Goal: Information Seeking & Learning: Learn about a topic

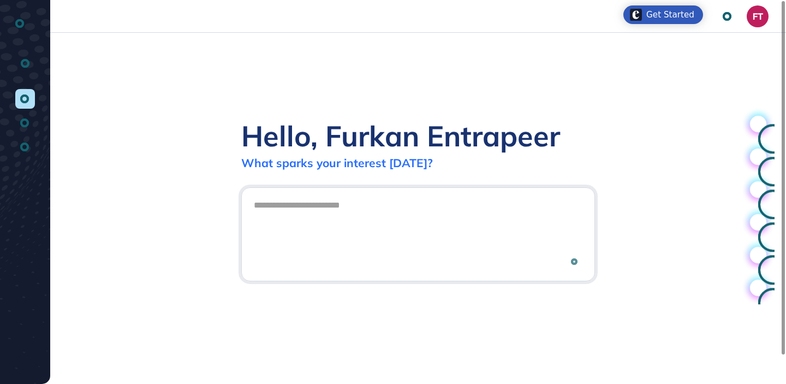
scroll to position [1, 1]
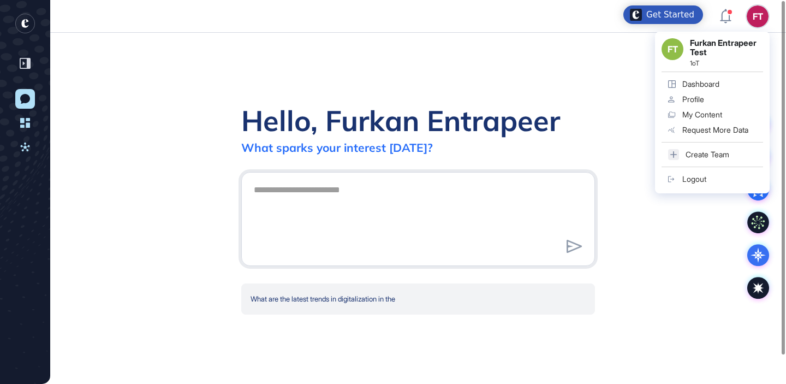
click at [708, 179] on link "Logout" at bounding box center [713, 178] width 102 height 15
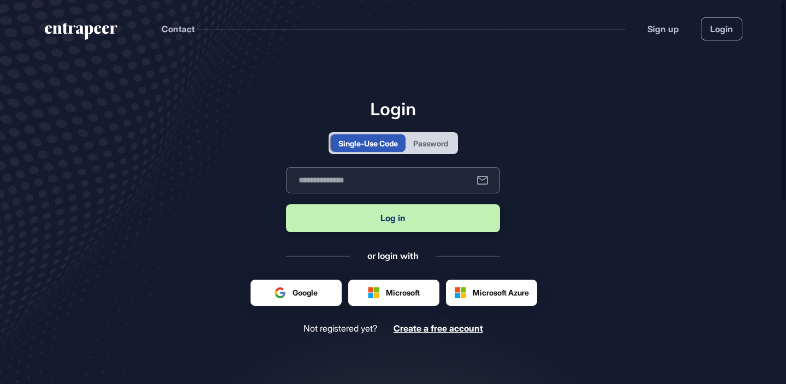
click at [386, 191] on input "text" at bounding box center [393, 180] width 214 height 26
type input "**********"
click at [286, 204] on button "Log in" at bounding box center [393, 218] width 214 height 28
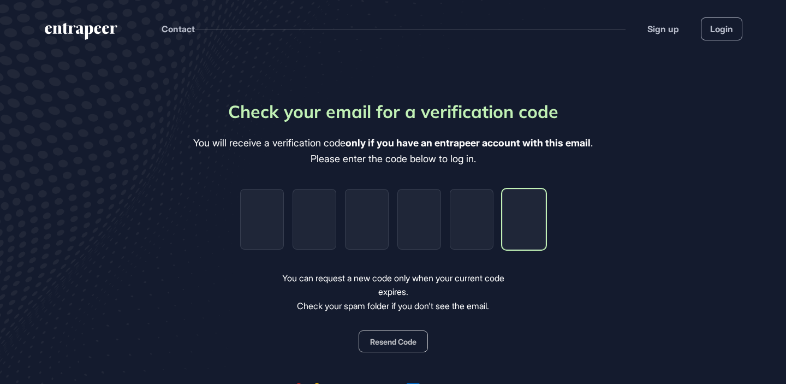
paste input "*"
type input "*"
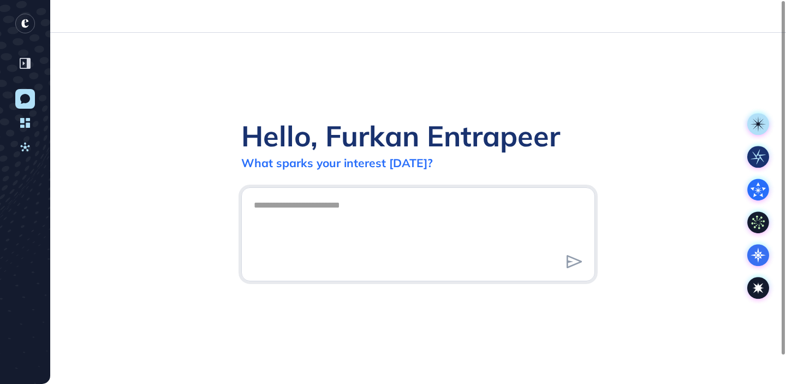
scroll to position [1, 1]
click at [757, 159] on rect at bounding box center [759, 157] width 22 height 22
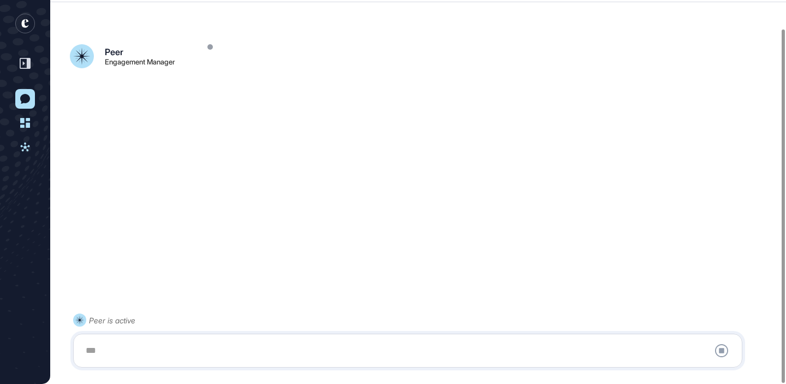
scroll to position [31, 0]
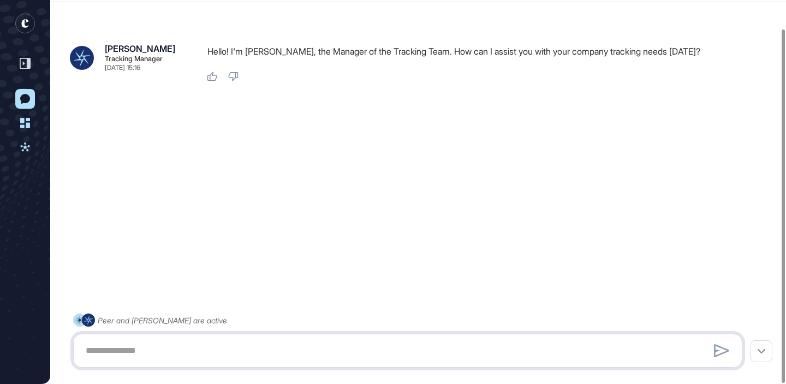
click at [348, 341] on textarea at bounding box center [407, 351] width 657 height 22
type textarea "**********"
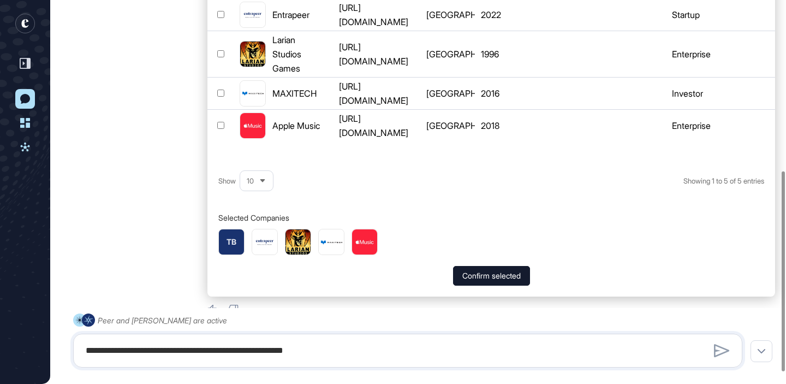
scroll to position [328, 0]
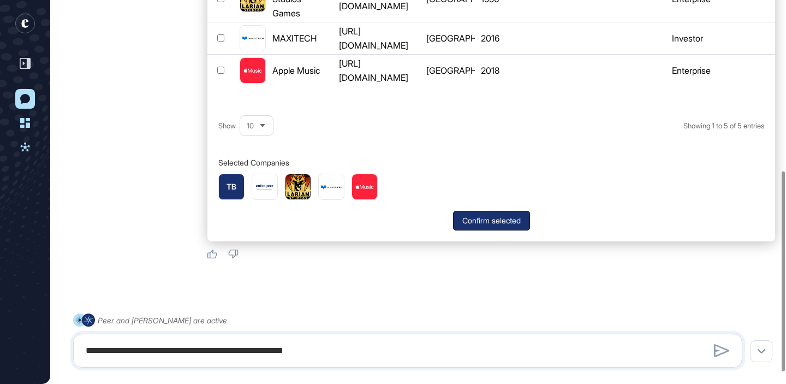
click at [481, 215] on button "Confirm selected" at bounding box center [491, 221] width 77 height 20
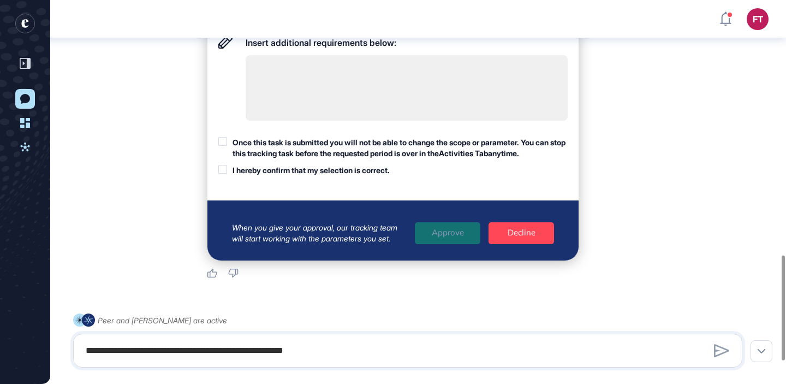
scroll to position [865, 0]
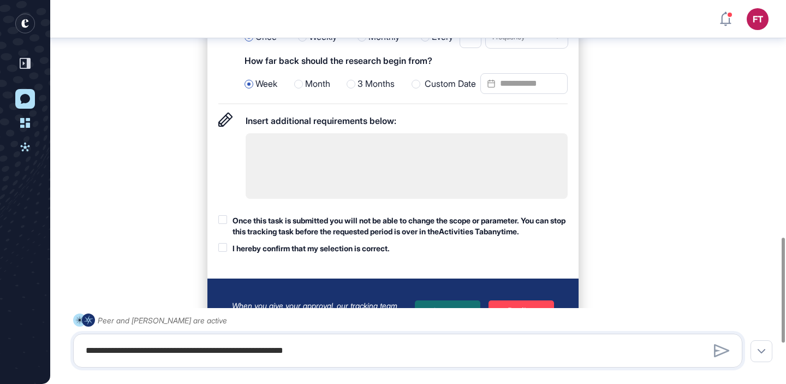
click at [317, 91] on span "Month" at bounding box center [317, 84] width 25 height 14
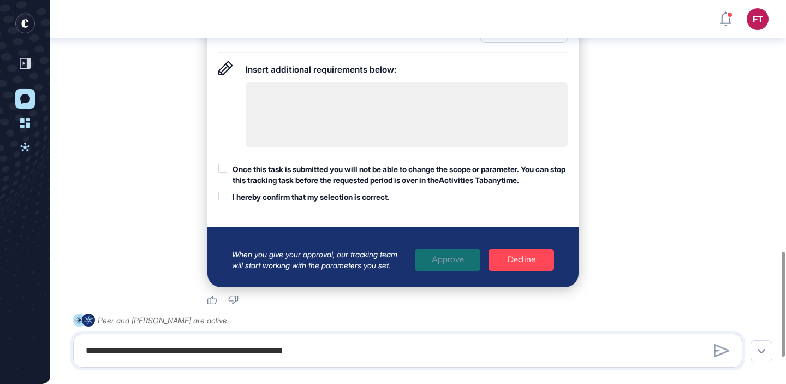
click at [295, 185] on div "Once this task is submitted you will not be able to change the scope or paramet…" at bounding box center [400, 174] width 335 height 21
click at [294, 203] on div "I hereby confirm that my selection is correct." at bounding box center [311, 197] width 157 height 11
click at [441, 271] on div "Approve" at bounding box center [448, 260] width 66 height 22
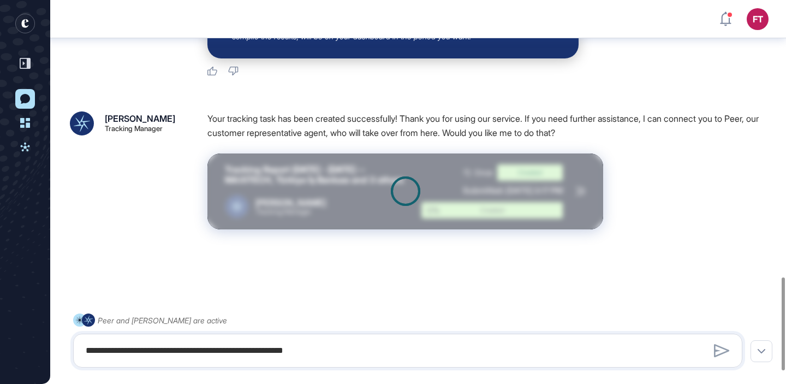
scroll to position [1206, 0]
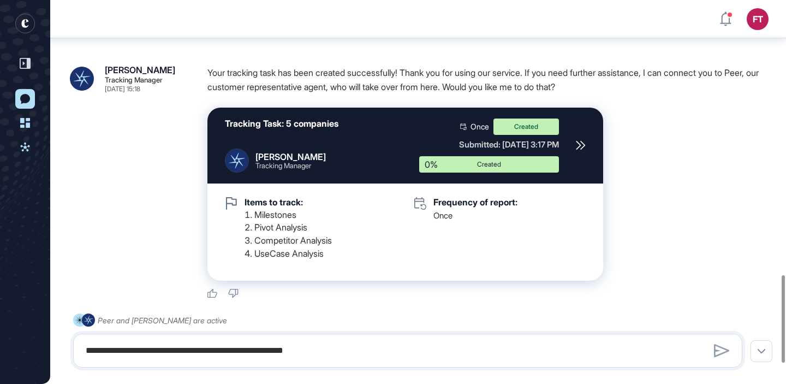
click at [30, 26] on rect "entrapeer-logo" at bounding box center [25, 24] width 20 height 20
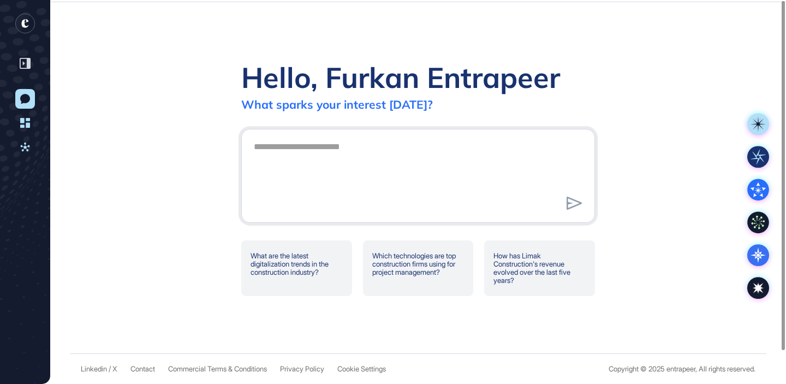
scroll to position [0, 0]
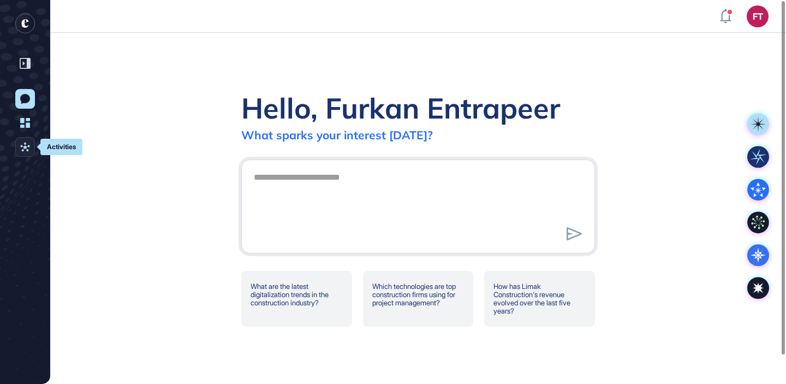
click at [26, 140] on link "Activities" at bounding box center [25, 147] width 20 height 20
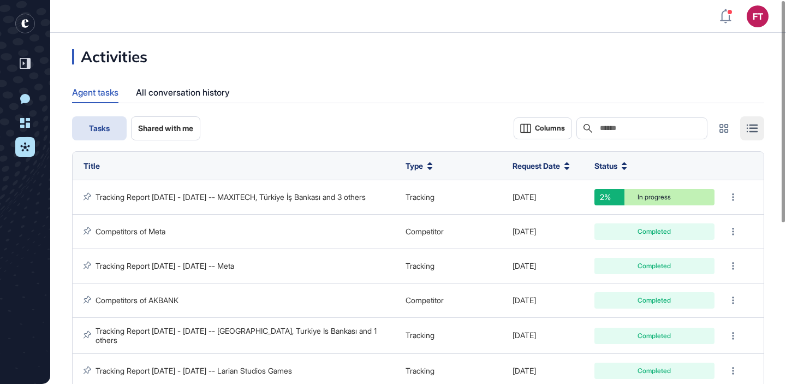
click at [28, 24] on rect "entrapeer-logo" at bounding box center [25, 24] width 20 height 20
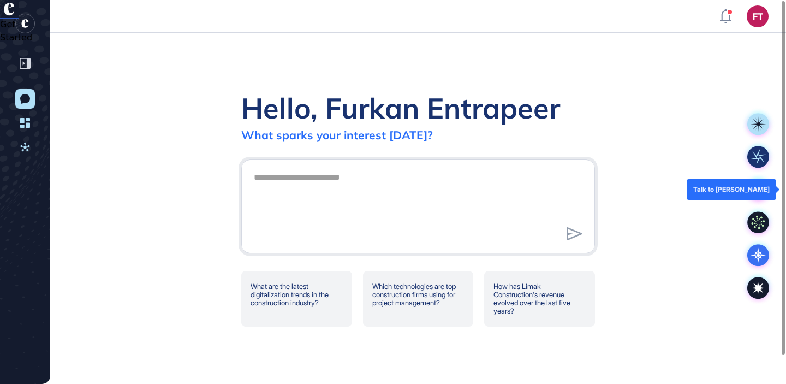
click at [767, 192] on icon at bounding box center [759, 190] width 22 height 22
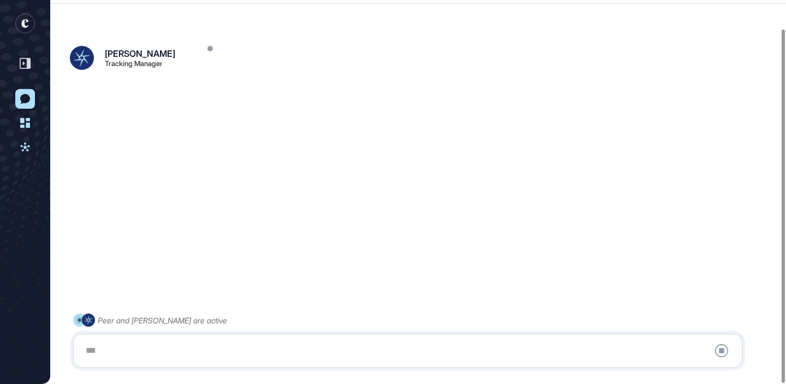
scroll to position [31, 0]
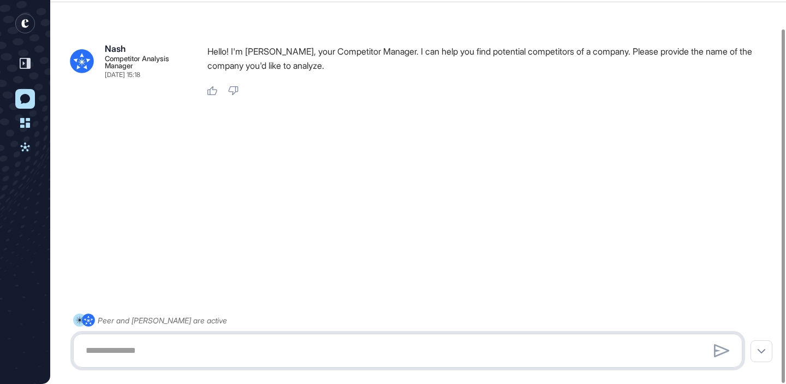
click at [469, 343] on textarea at bounding box center [407, 351] width 657 height 22
type textarea "**********"
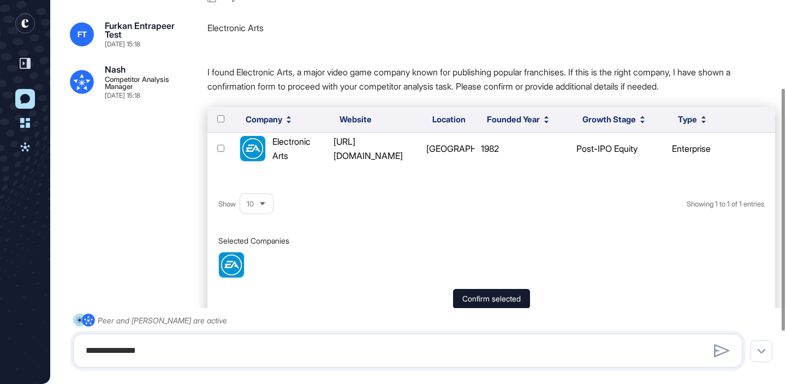
scroll to position [146, 0]
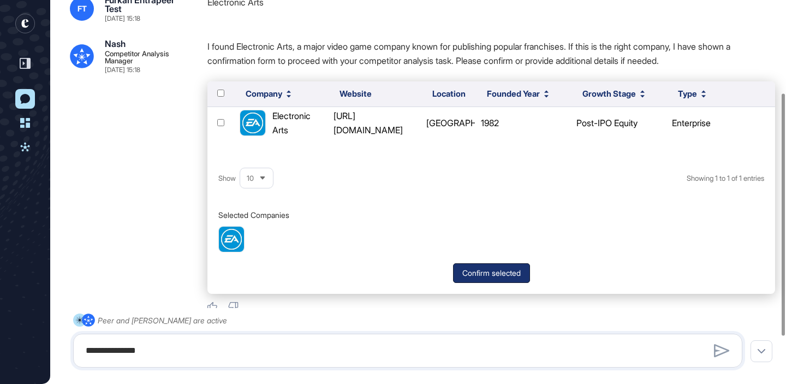
click at [489, 277] on button "Confirm selected" at bounding box center [491, 273] width 77 height 20
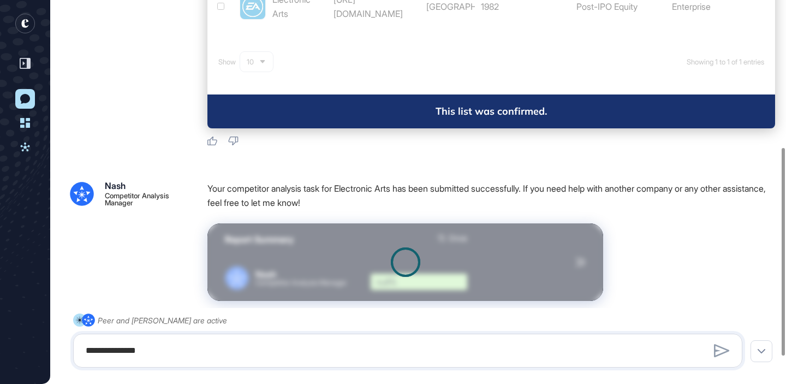
scroll to position [322, 0]
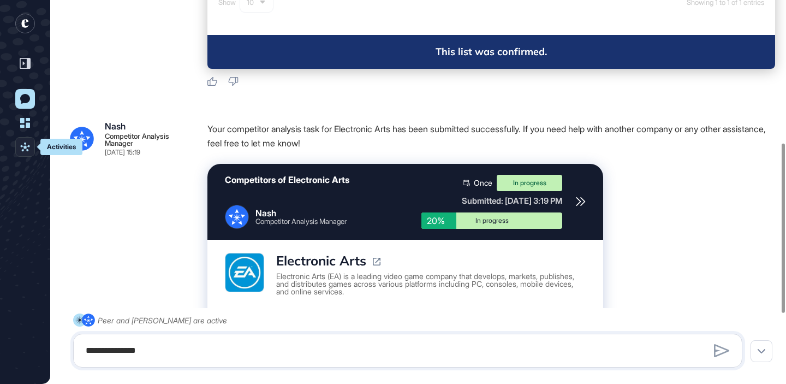
click at [23, 145] on icon at bounding box center [25, 147] width 10 height 10
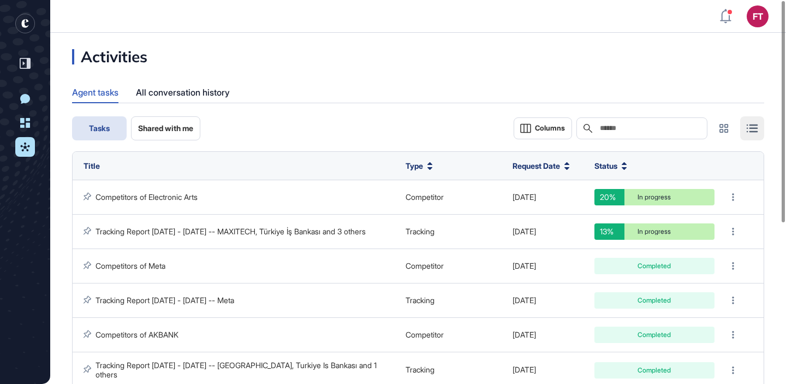
click at [31, 26] on rect "entrapeer-logo" at bounding box center [25, 24] width 20 height 20
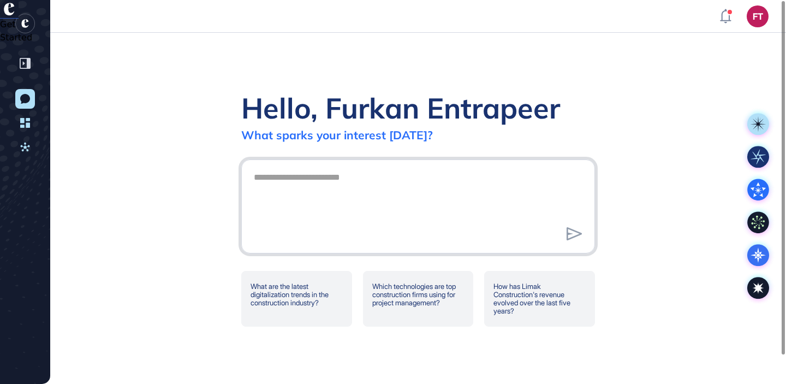
click at [475, 197] on textarea at bounding box center [418, 205] width 342 height 76
type textarea "**********"
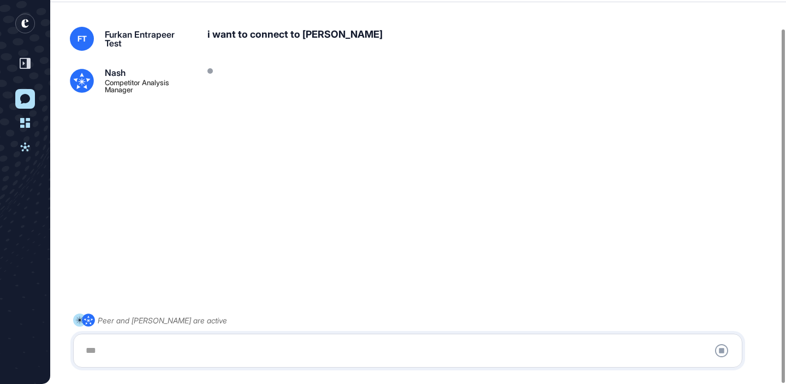
scroll to position [31, 0]
click at [475, 197] on div "FT Furkan Entrapeer Test i want to connect to Tracy Nash Competitor Analysis Ma…" at bounding box center [418, 178] width 736 height 346
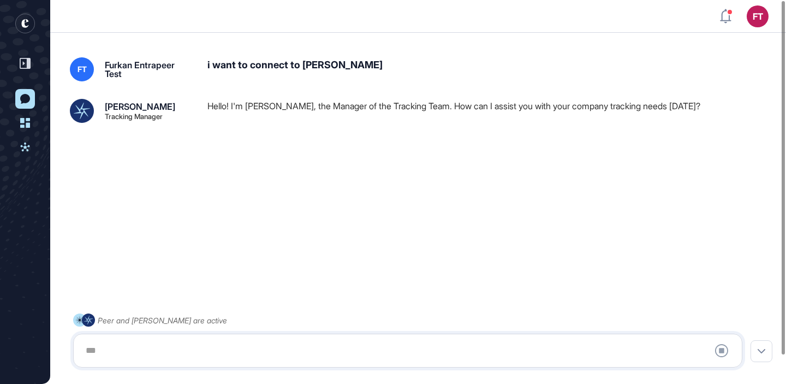
click at [27, 23] on rect "entrapeer-logo" at bounding box center [25, 24] width 20 height 20
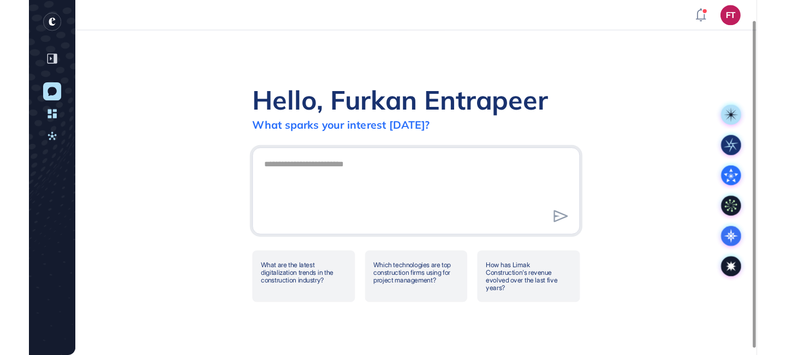
scroll to position [31, 0]
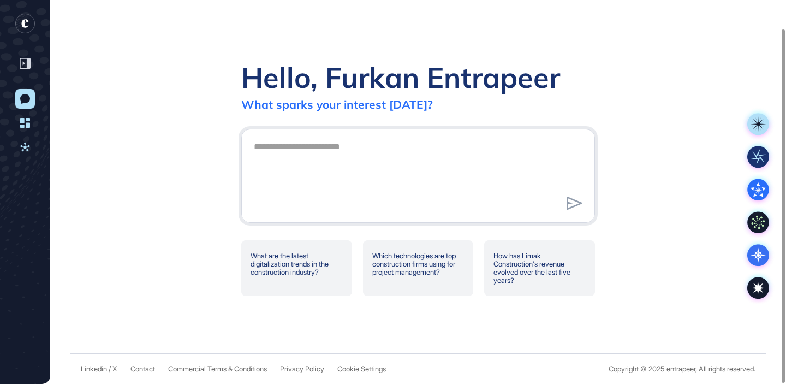
click at [487, 135] on div at bounding box center [418, 176] width 354 height 94
click at [454, 142] on textarea at bounding box center [418, 174] width 342 height 76
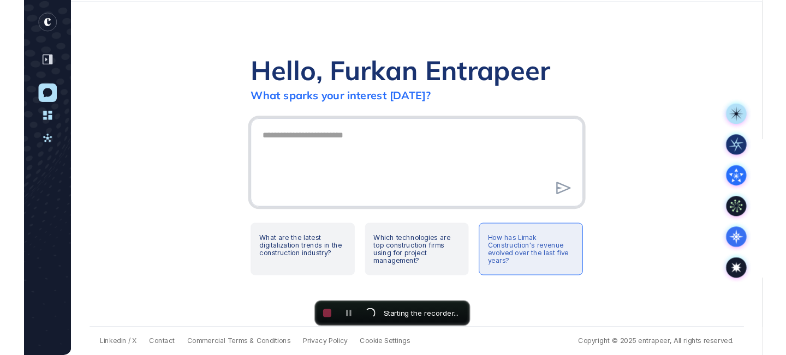
scroll to position [355, 786]
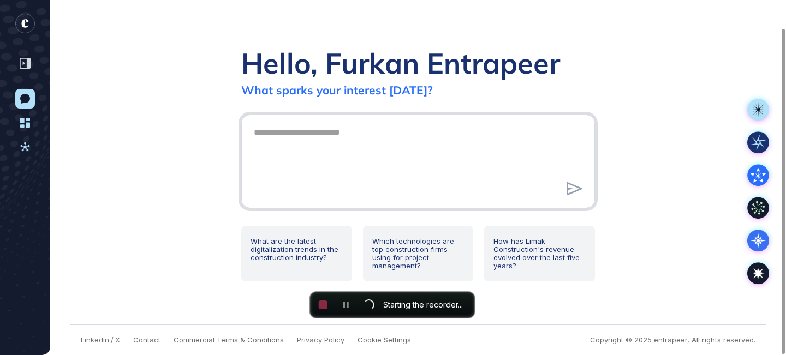
click at [477, 164] on textarea at bounding box center [418, 160] width 342 height 76
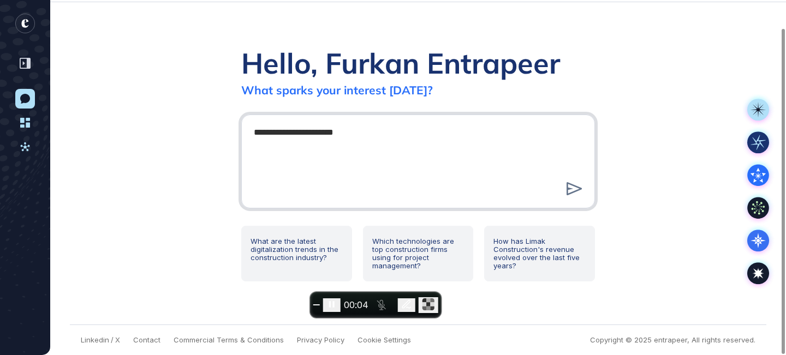
type textarea "**********"
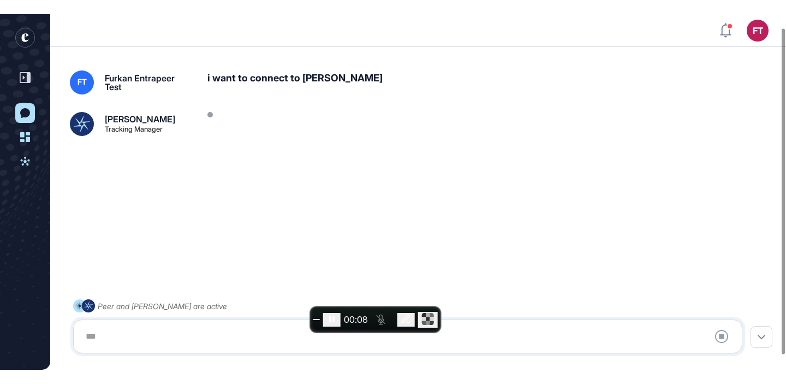
scroll to position [31, 0]
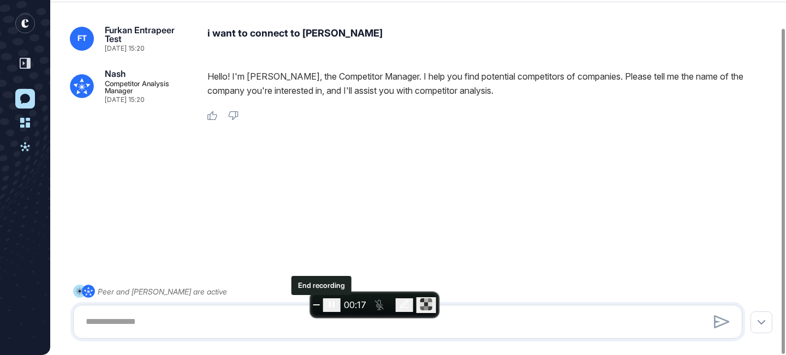
click at [317, 306] on button "End recording" at bounding box center [316, 305] width 7 height 1
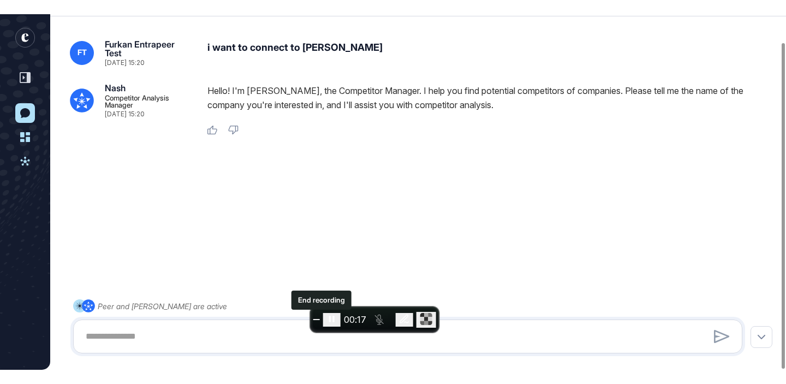
scroll to position [384, 786]
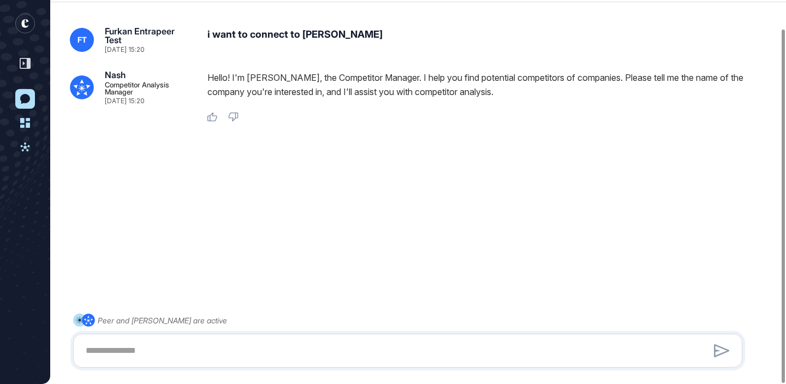
click at [61, 39] on div "FT Furkan Entrapeer Test Sep 24, 2025 15:20 i want to connect to Nash Nash Comp…" at bounding box center [418, 178] width 736 height 346
click at [32, 17] on icon "entrapeer-logo" at bounding box center [25, 24] width 20 height 22
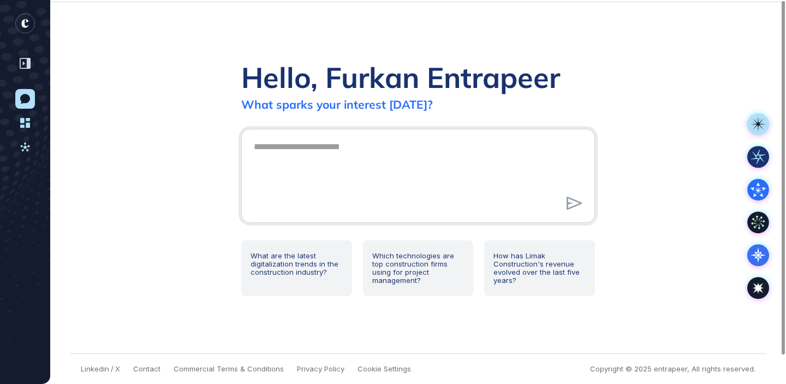
scroll to position [0, 0]
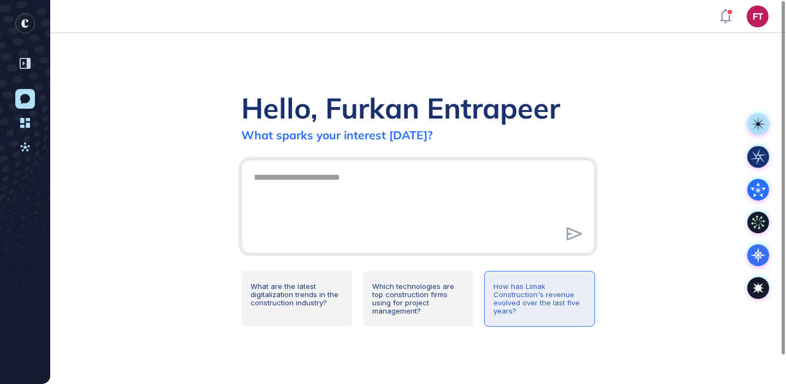
click at [522, 304] on div "How has Limak Construction's revenue evolved over the last five years?" at bounding box center [539, 299] width 111 height 56
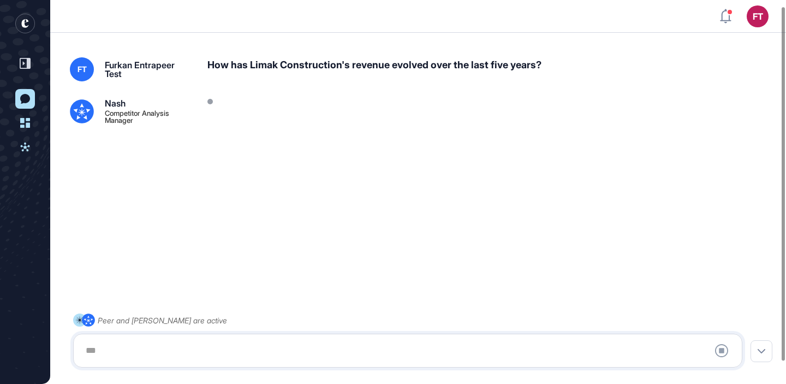
scroll to position [31, 0]
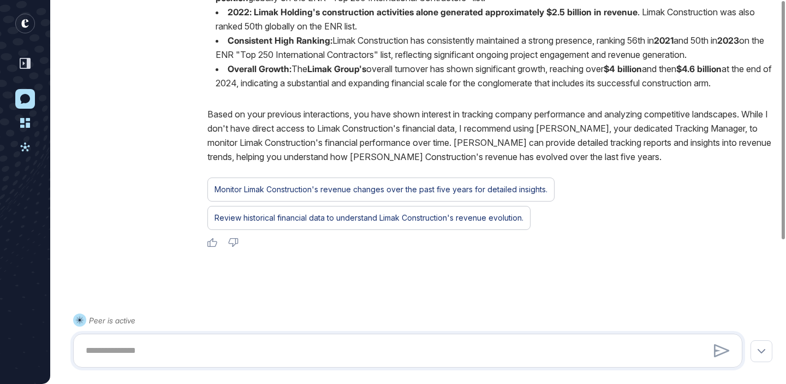
scroll to position [220, 0]
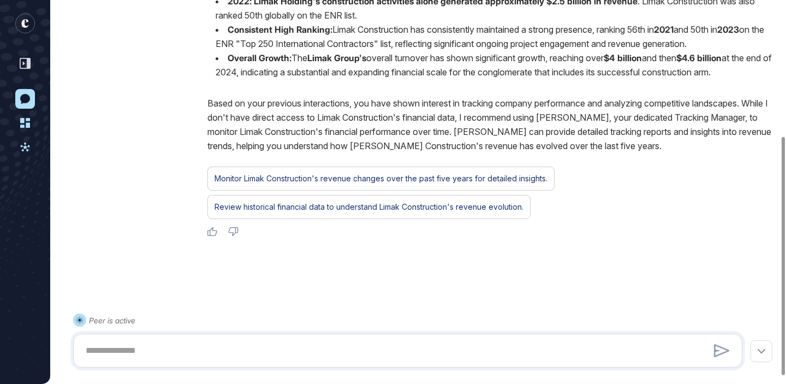
click at [418, 124] on p "Based on your previous interactions, you have shown interest in tracking compan…" at bounding box center [491, 124] width 568 height 57
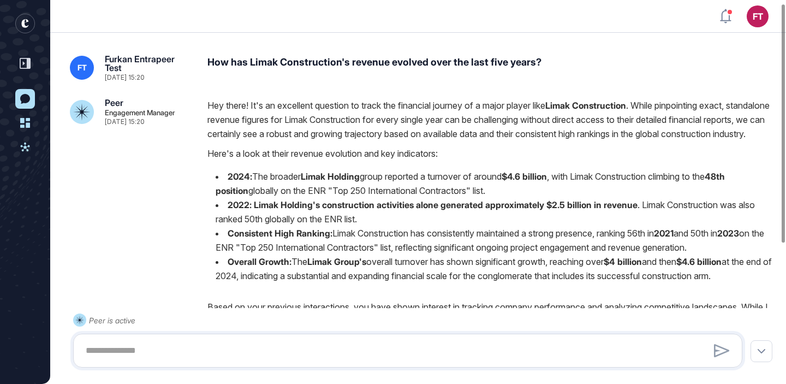
scroll to position [232, 0]
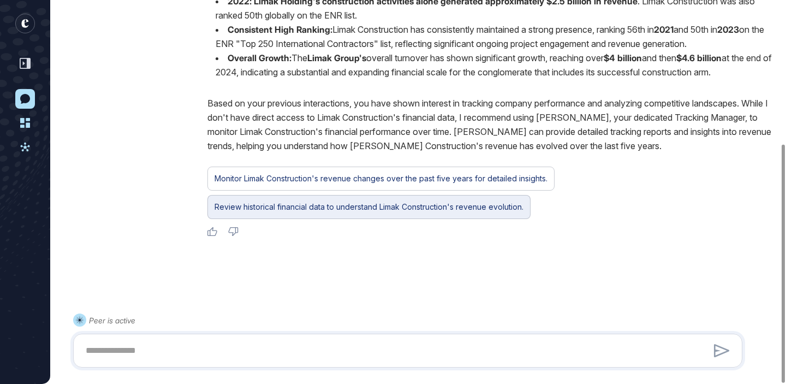
click at [378, 210] on div "Review historical financial data to understand Limak Construction's revenue evo…" at bounding box center [369, 207] width 309 height 14
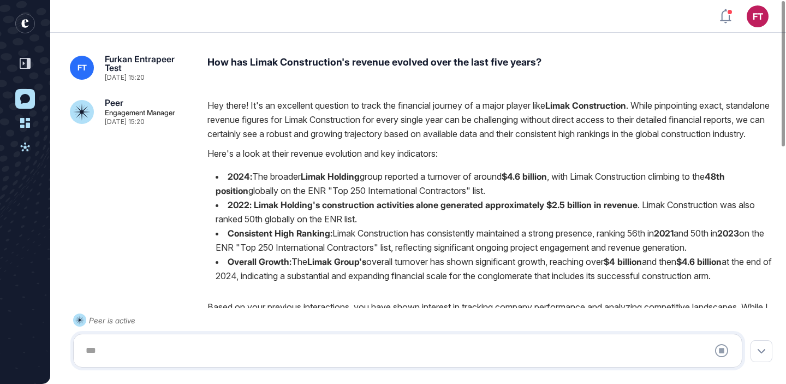
scroll to position [0, 0]
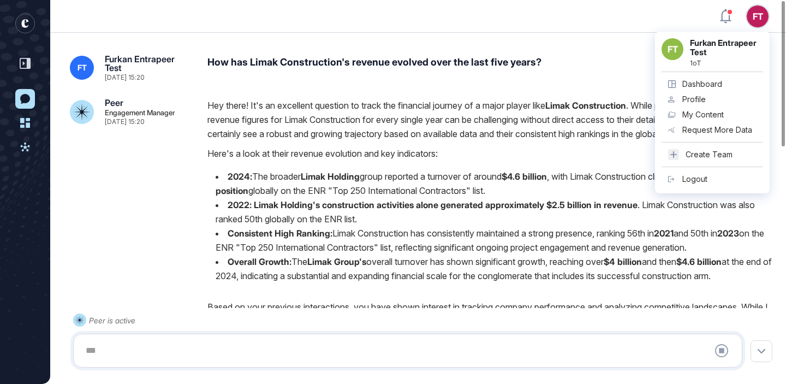
click at [715, 98] on link "Profile" at bounding box center [713, 99] width 102 height 15
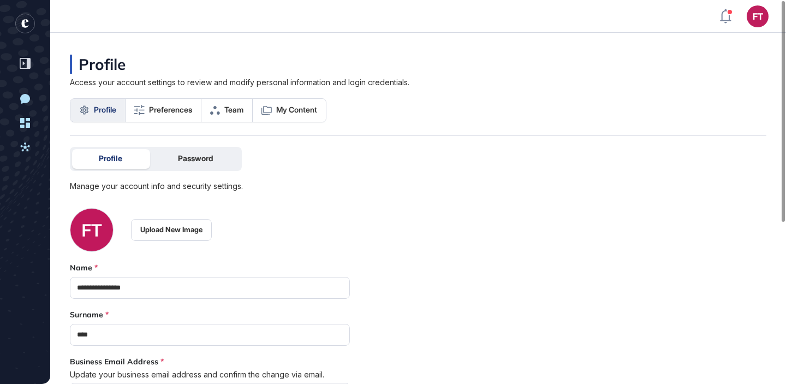
click at [213, 146] on div "**********" at bounding box center [418, 300] width 736 height 535
click at [198, 171] on div "Profile Password Manage your account info and security settings." at bounding box center [156, 169] width 173 height 44
click at [211, 163] on div "Password" at bounding box center [195, 159] width 88 height 20
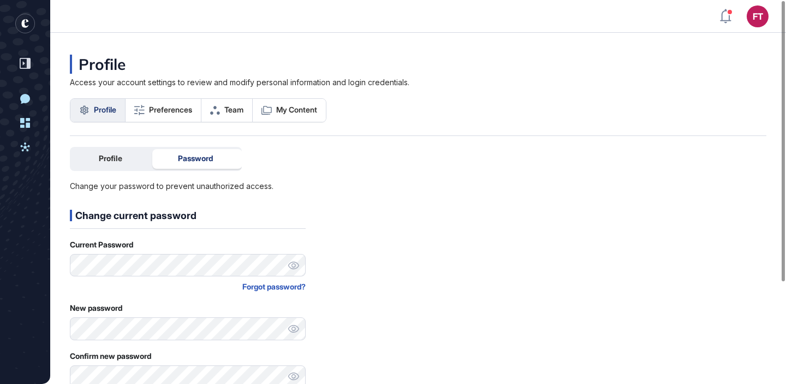
click at [281, 290] on div "Forgot password?" at bounding box center [188, 286] width 236 height 11
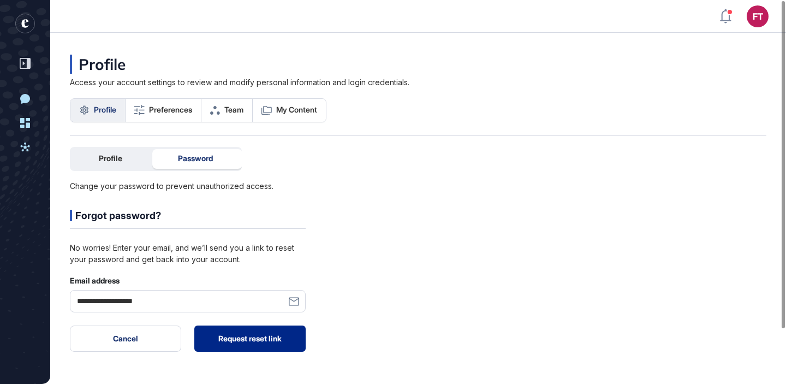
click at [268, 333] on button "Request reset link" at bounding box center [249, 338] width 111 height 26
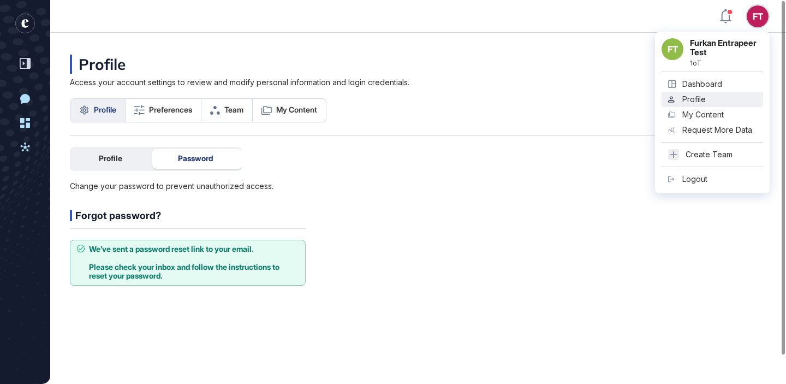
click at [432, 76] on div "Profile Access your account settings to review and modify personal information …" at bounding box center [418, 95] width 697 height 81
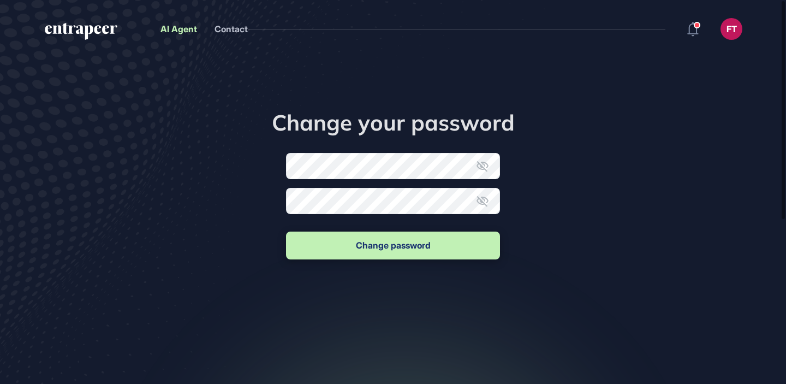
click at [187, 28] on link "AI Agent" at bounding box center [179, 28] width 37 height 11
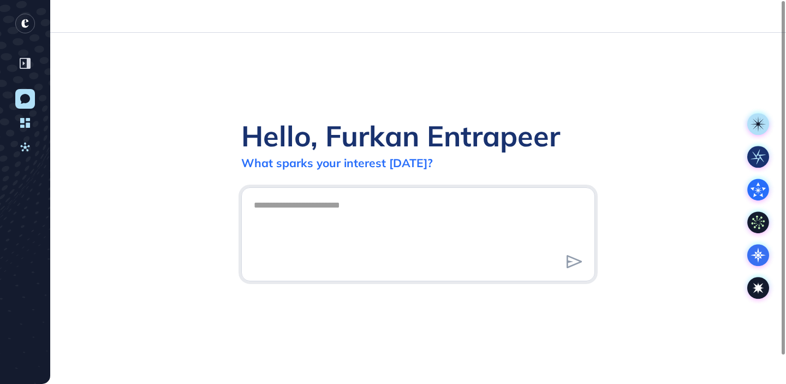
scroll to position [1, 1]
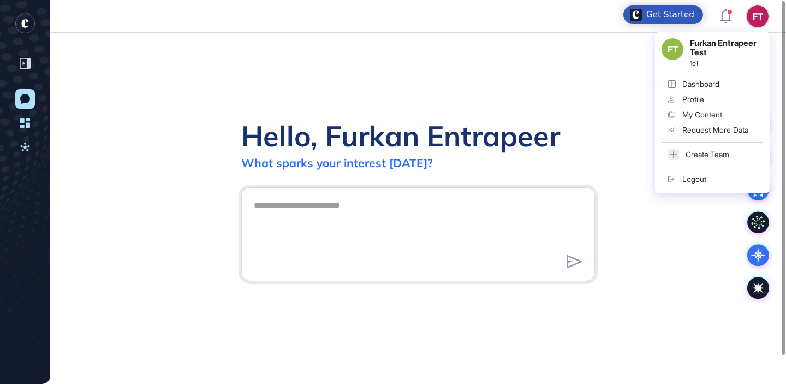
click at [702, 179] on div "Logout" at bounding box center [695, 179] width 24 height 9
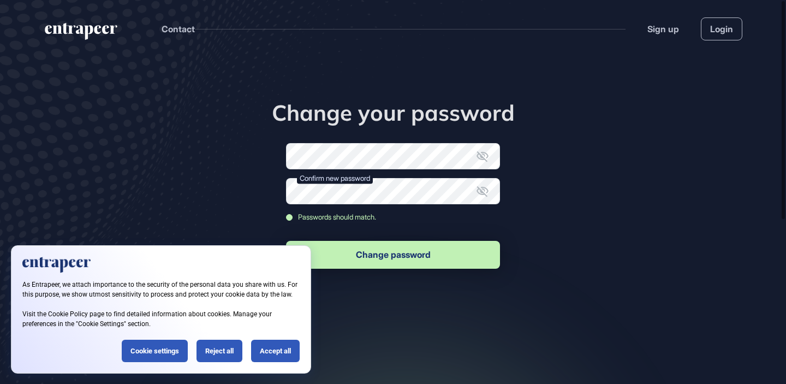
click at [396, 248] on button "Change password" at bounding box center [393, 255] width 214 height 28
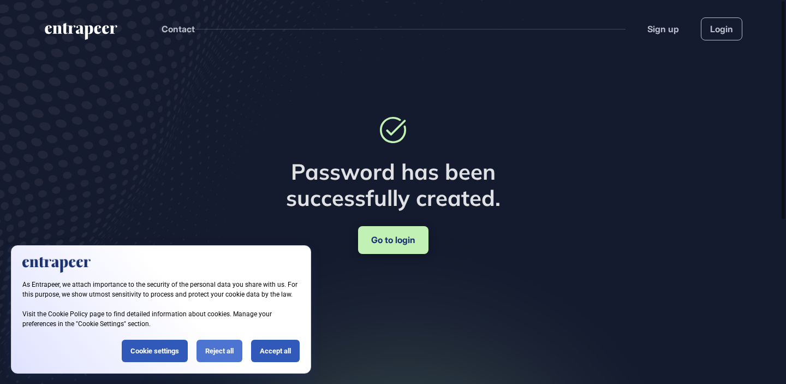
click at [226, 348] on div "Reject all" at bounding box center [220, 351] width 46 height 22
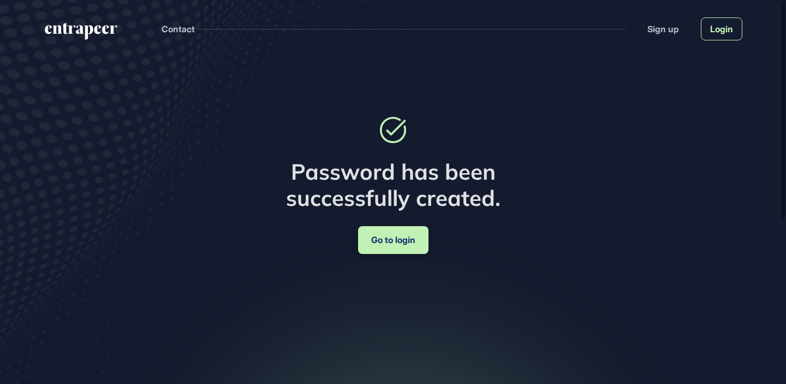
click at [732, 31] on link "Login" at bounding box center [721, 28] width 41 height 23
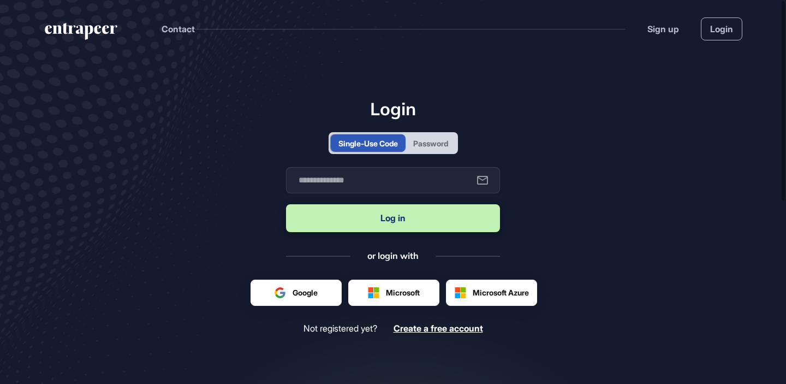
click at [435, 143] on div "Password" at bounding box center [430, 143] width 35 height 11
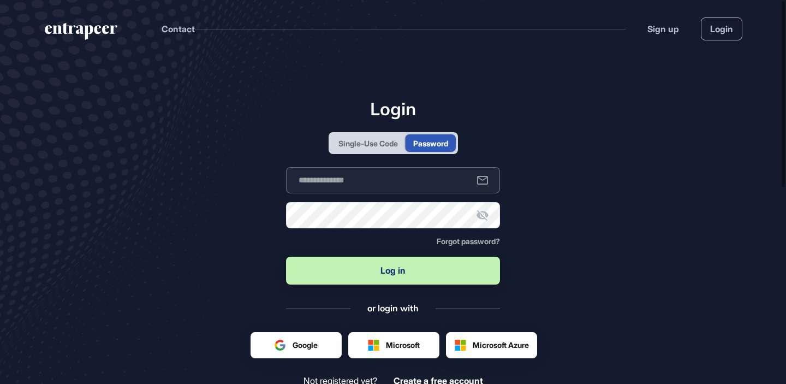
click at [411, 170] on input "text" at bounding box center [393, 180] width 214 height 26
type input "**********"
click at [286, 257] on button "Log in" at bounding box center [393, 271] width 214 height 28
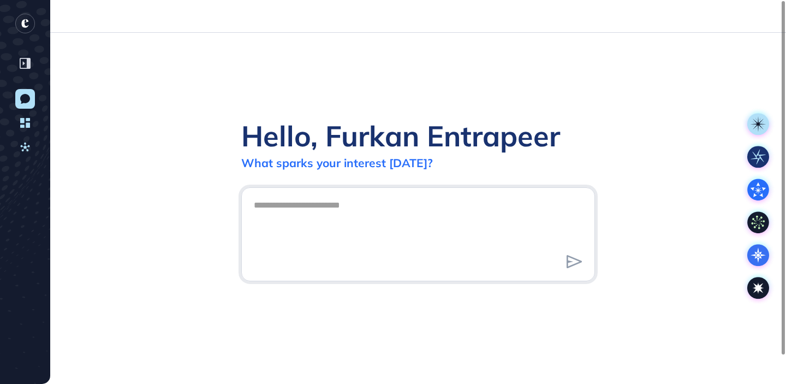
scroll to position [1, 1]
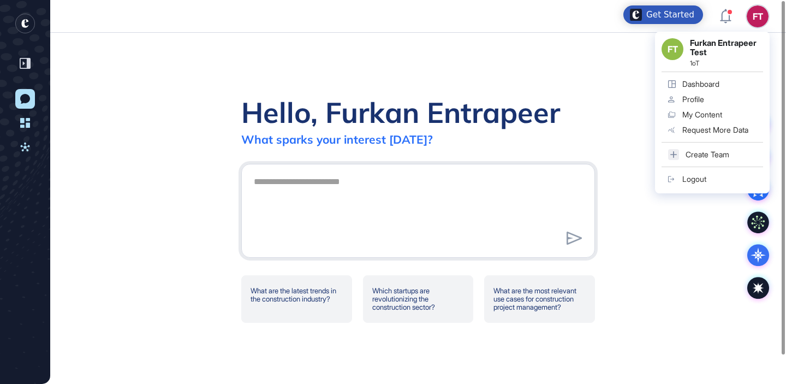
click at [688, 177] on div "Logout" at bounding box center [695, 179] width 24 height 9
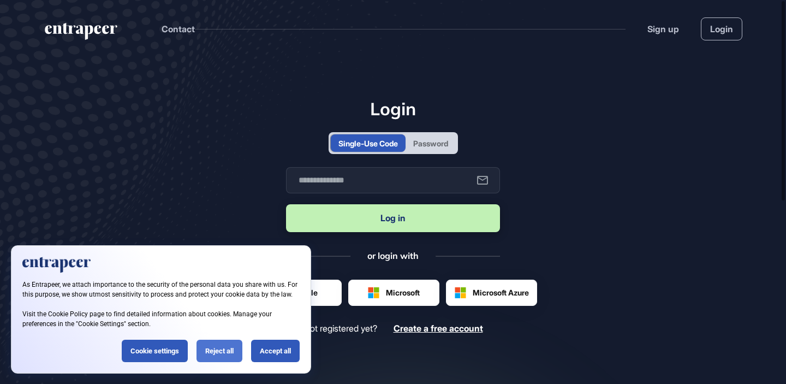
click at [209, 350] on div "Reject all" at bounding box center [220, 351] width 46 height 22
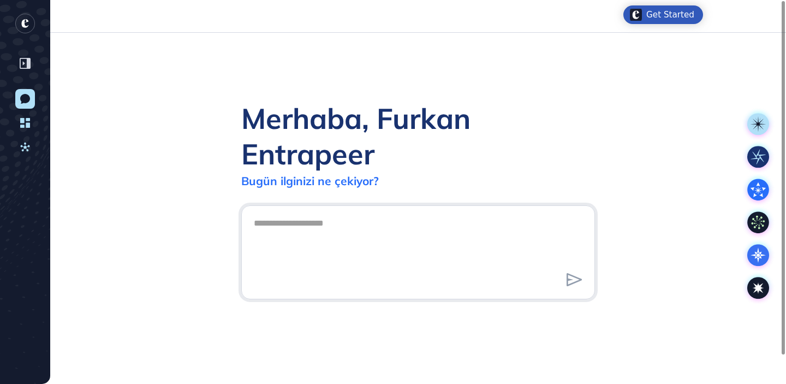
scroll to position [1, 1]
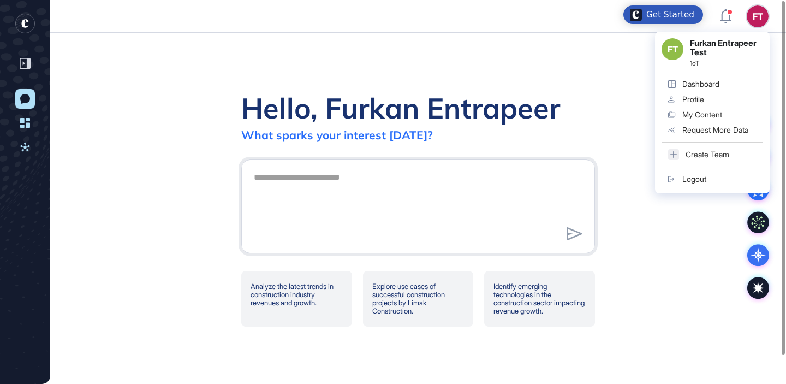
click at [597, 77] on div "Hello, Furkan Entrapeer What sparks your interest [DATE]? Analyze the latest tr…" at bounding box center [418, 208] width 736 height 351
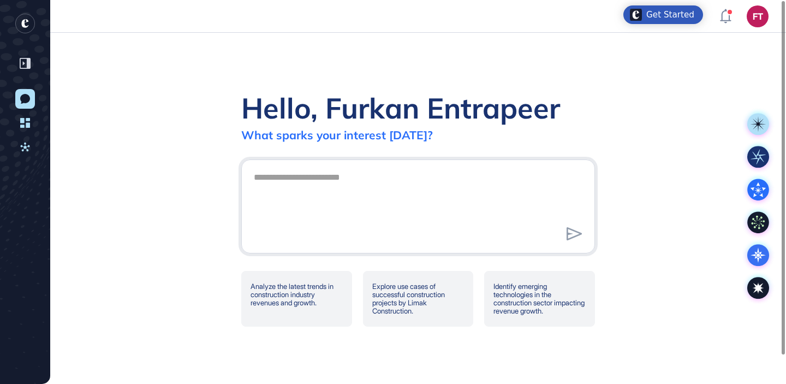
click at [431, 163] on div at bounding box center [418, 206] width 354 height 94
click at [425, 177] on textarea at bounding box center [418, 205] width 342 height 76
type textarea "**********"
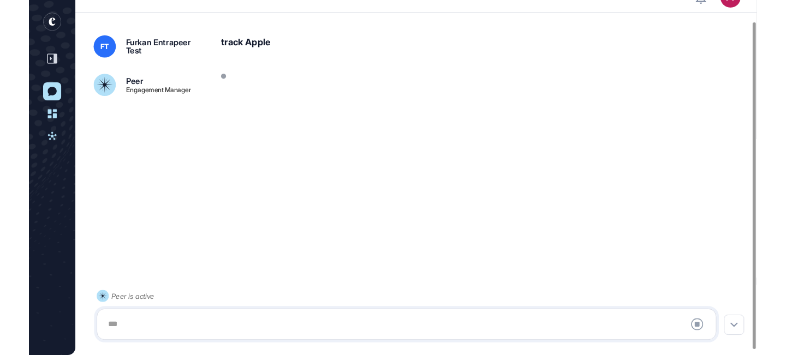
scroll to position [31, 0]
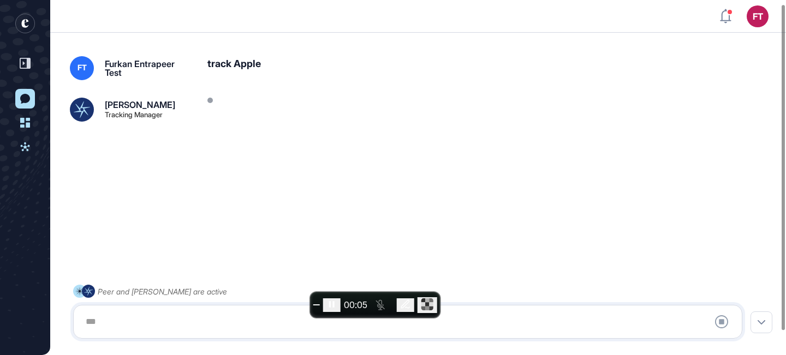
scroll to position [31, 0]
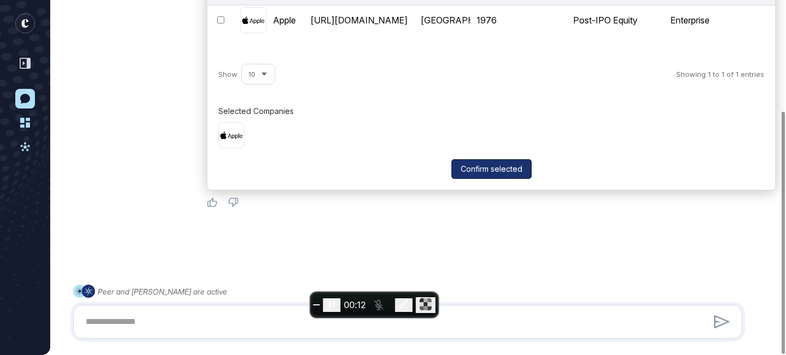
click at [505, 167] on button "Confirm selected" at bounding box center [492, 169] width 80 height 20
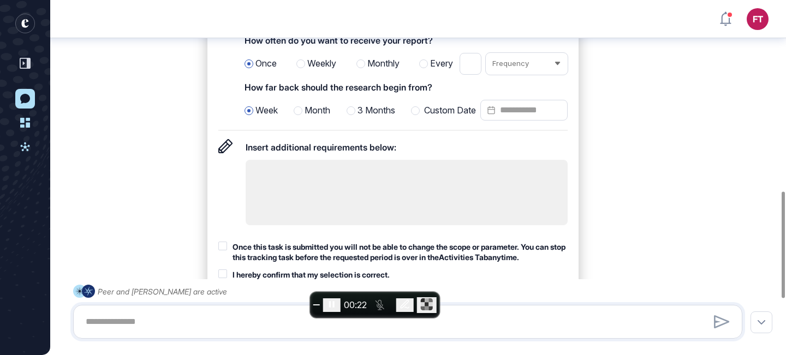
scroll to position [638, 0]
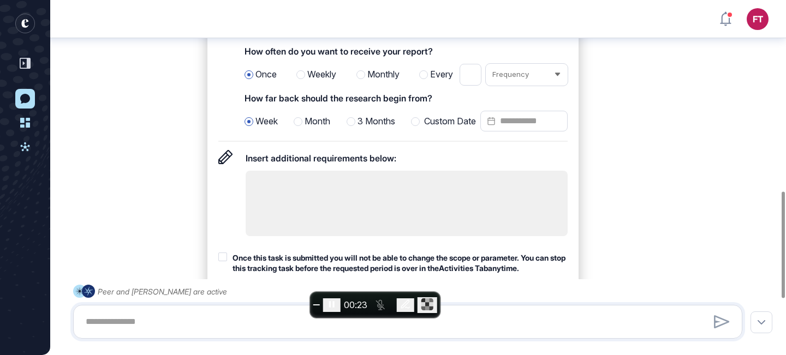
click at [328, 126] on span "Month" at bounding box center [318, 122] width 26 height 14
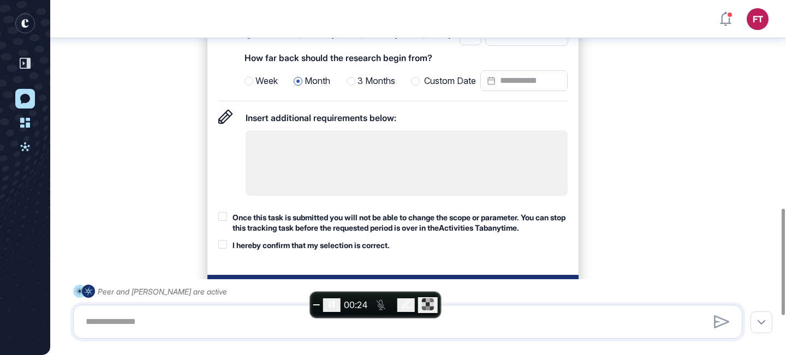
scroll to position [720, 0]
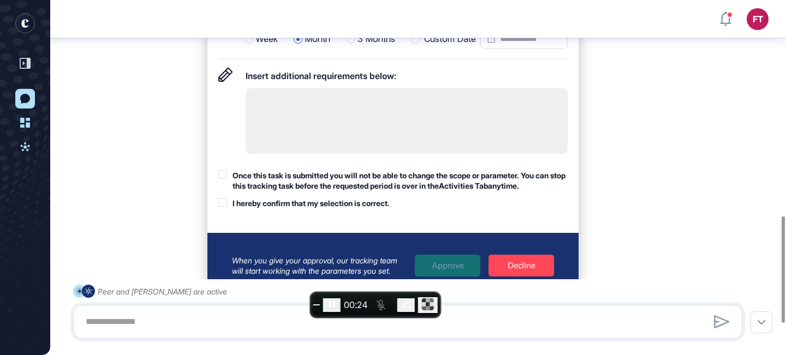
click at [323, 190] on div "Once this task is submitted you will not be able to change the scope or paramet…" at bounding box center [400, 180] width 335 height 21
click at [321, 209] on div "I hereby confirm that my selection is correct." at bounding box center [311, 203] width 157 height 11
click at [362, 46] on span "3 Months" at bounding box center [377, 39] width 38 height 14
click at [318, 171] on div "Once this task is submitted you will not be able to change the scope or paramet…" at bounding box center [400, 180] width 335 height 21
click at [313, 205] on div "I hereby confirm that my selection is correct." at bounding box center [311, 203] width 157 height 11
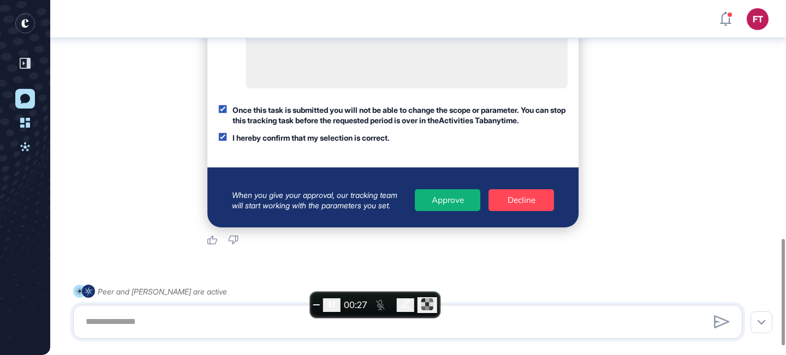
scroll to position [796, 0]
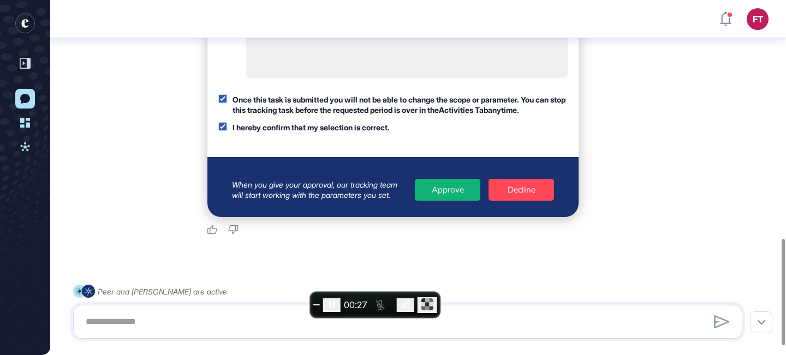
click at [442, 197] on div "Approve" at bounding box center [448, 190] width 66 height 22
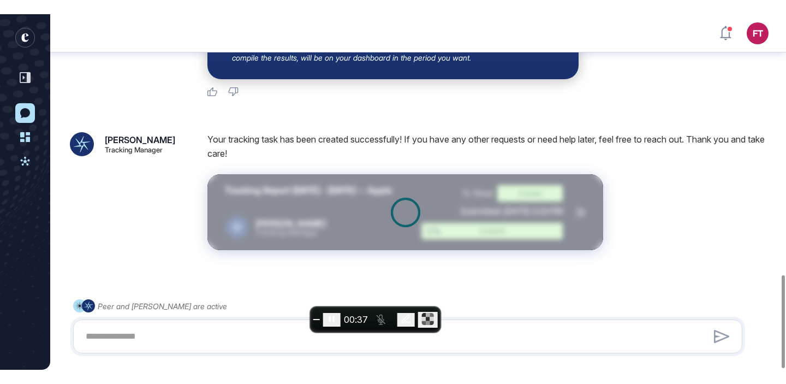
scroll to position [1000, 0]
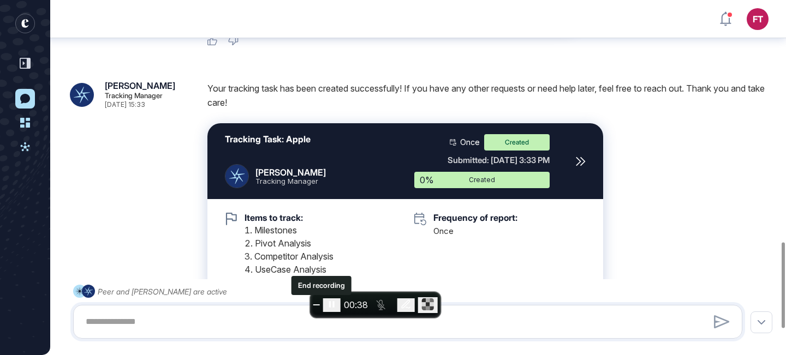
click at [317, 305] on span "End recording" at bounding box center [317, 305] width 0 height 0
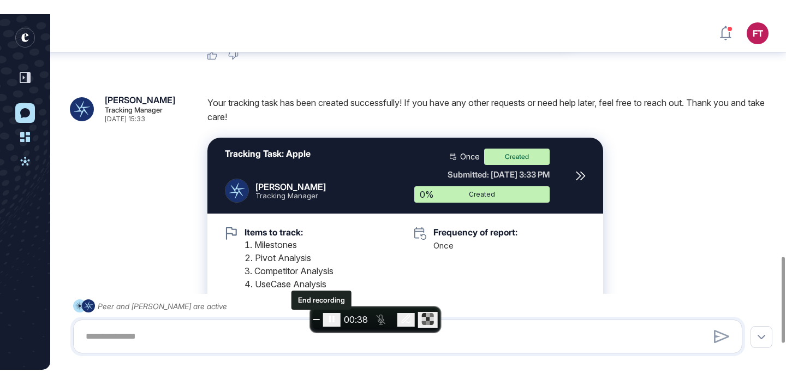
scroll to position [384, 786]
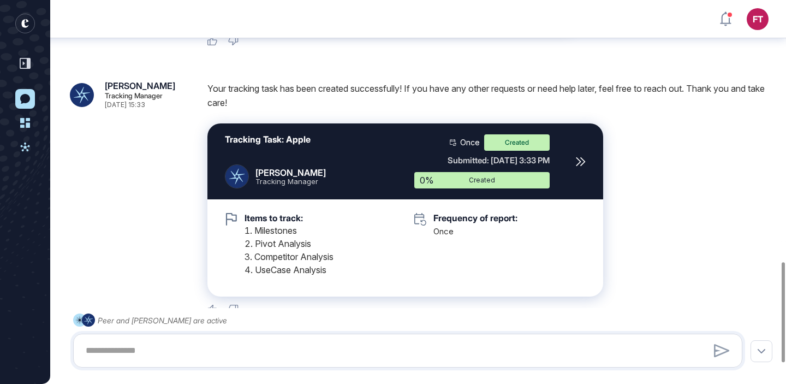
click at [33, 134] on div "Yeni Konuşma Panel Aktiviteler" at bounding box center [25, 223] width 23 height 268
click at [28, 146] on icon at bounding box center [24, 147] width 9 height 9
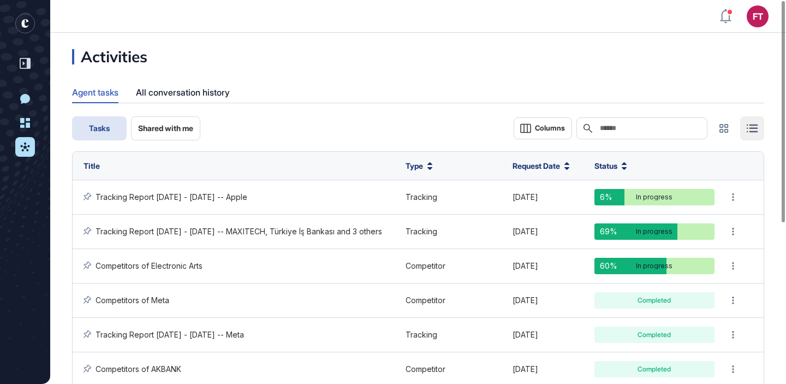
click at [27, 21] on icon "entrapeer-logo" at bounding box center [24, 23] width 7 height 9
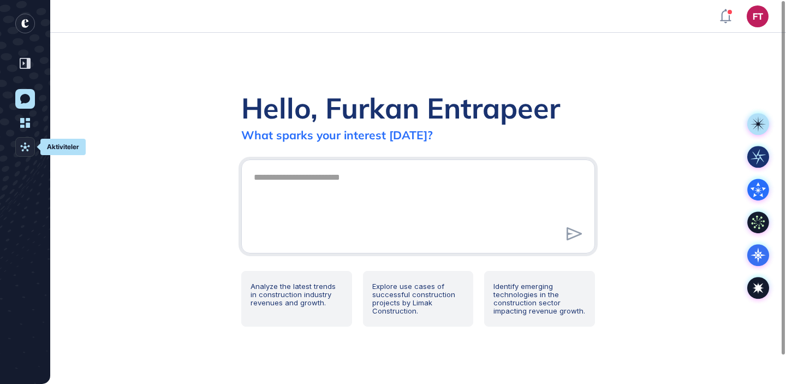
click at [23, 145] on icon at bounding box center [25, 147] width 10 height 10
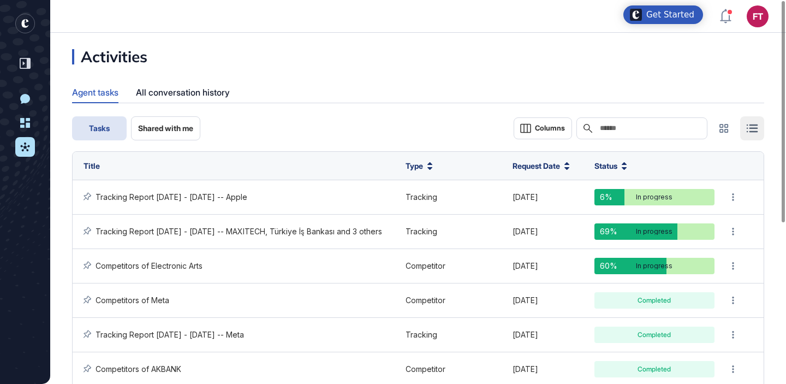
click at [14, 16] on div at bounding box center [25, 44] width 23 height 60
click at [24, 89] on link "Yeni Konuşma" at bounding box center [25, 99] width 20 height 20
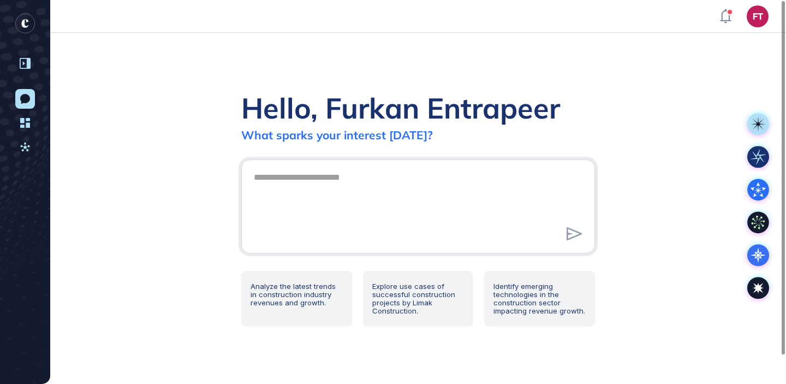
click at [26, 64] on icon at bounding box center [25, 63] width 11 height 11
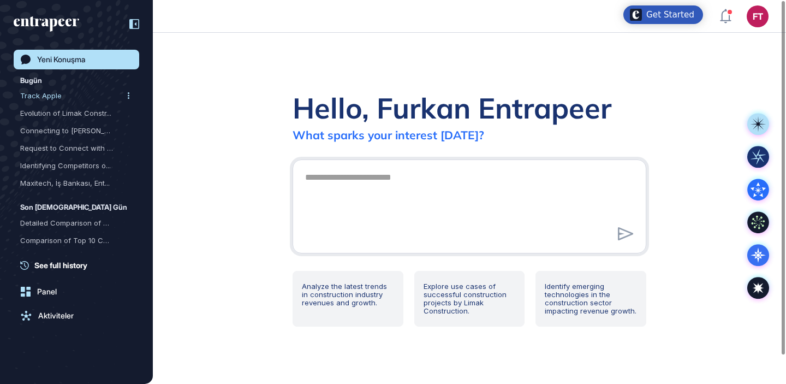
click at [98, 88] on div "Track Apple" at bounding box center [72, 95] width 104 height 17
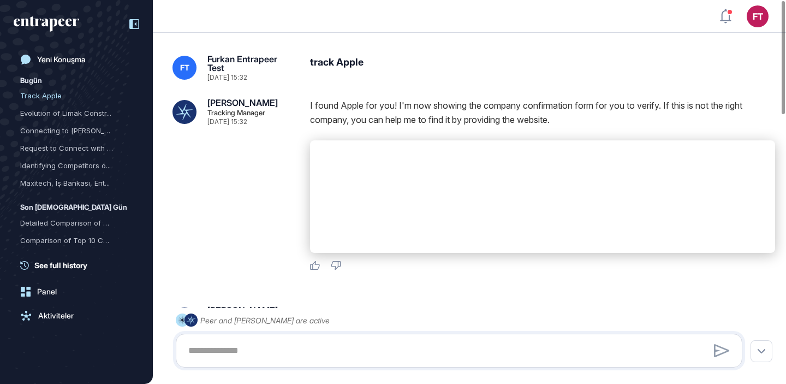
click at [36, 22] on icon "entrapeer-logo" at bounding box center [54, 21] width 50 height 10
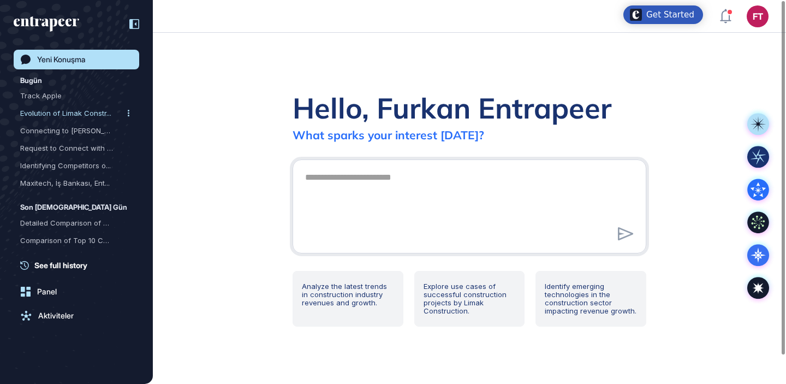
click at [67, 114] on div "Evolution of Limak Constr..." at bounding box center [72, 112] width 104 height 17
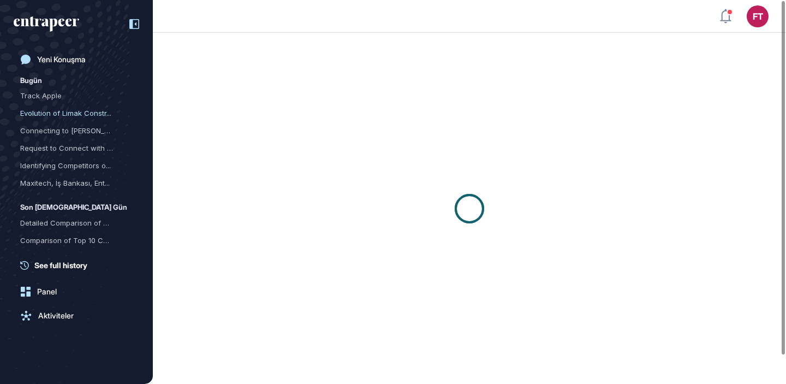
click at [52, 16] on icon "entrapeer-logo" at bounding box center [47, 23] width 66 height 15
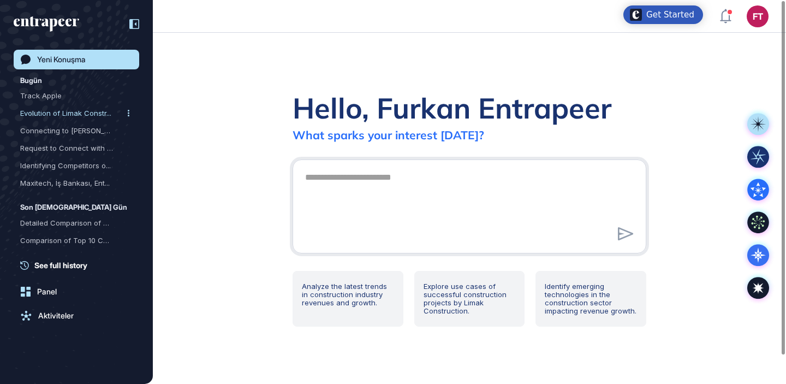
click at [86, 115] on div "Evolution of Limak Constr..." at bounding box center [72, 112] width 104 height 17
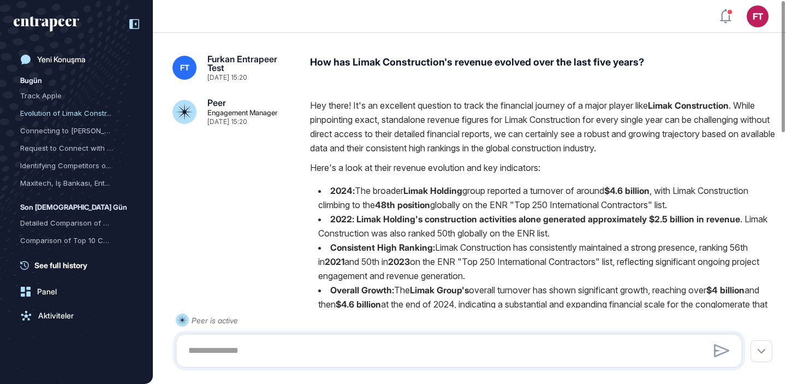
click at [134, 21] on icon at bounding box center [134, 24] width 10 height 10
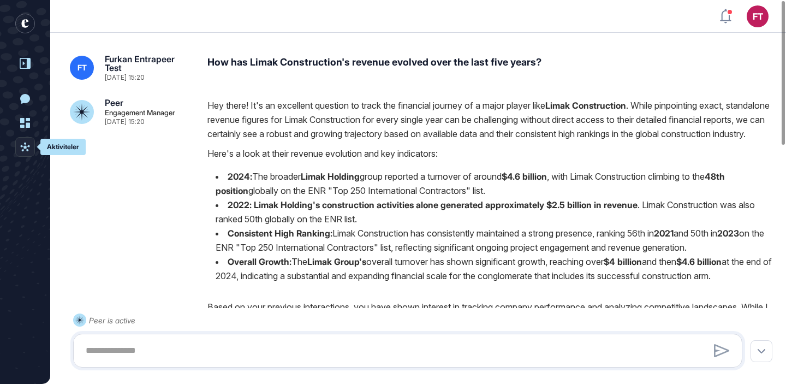
click at [29, 144] on icon at bounding box center [25, 147] width 10 height 10
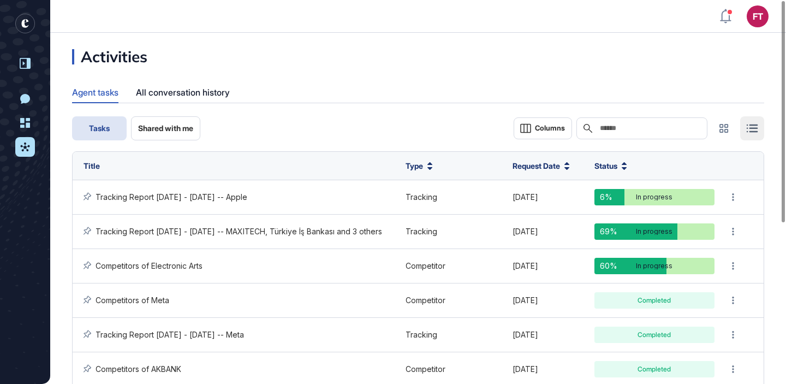
click at [24, 21] on icon "entrapeer-logo" at bounding box center [24, 23] width 7 height 9
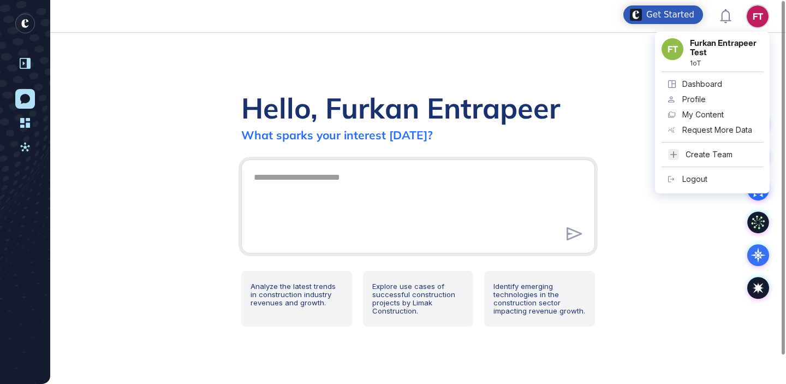
click at [754, 16] on div "FT" at bounding box center [758, 16] width 22 height 22
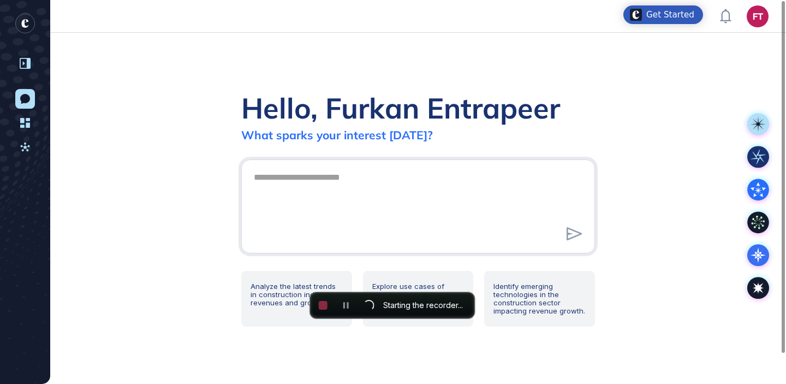
scroll to position [355, 786]
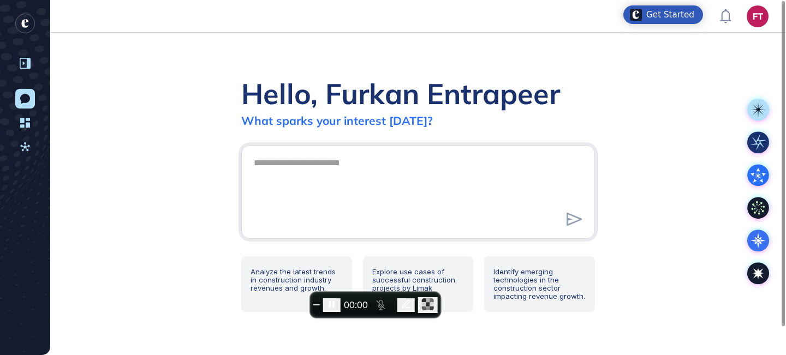
click at [223, 137] on div "Hello, Furkan Entrapeer What sparks your interest today? Analyze the latest tre…" at bounding box center [418, 194] width 736 height 323
click at [320, 305] on button "End recording" at bounding box center [316, 305] width 7 height 1
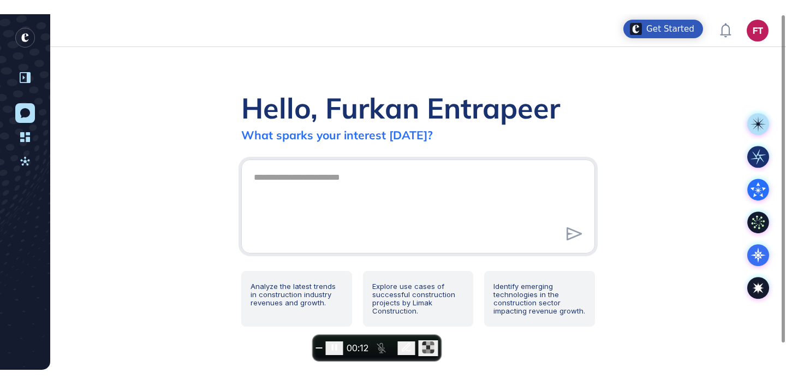
scroll to position [384, 786]
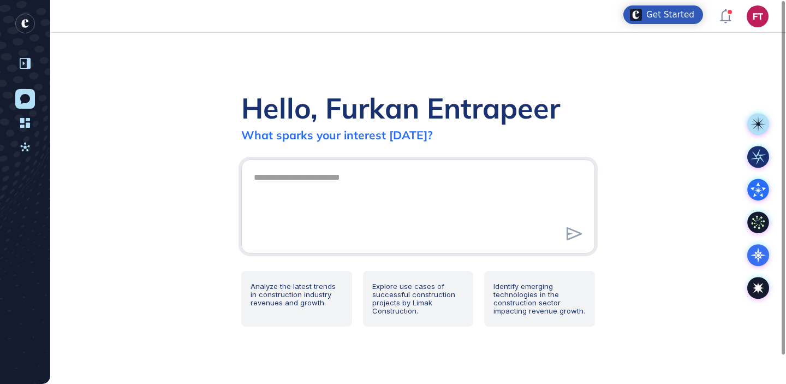
click at [27, 62] on icon at bounding box center [25, 63] width 11 height 11
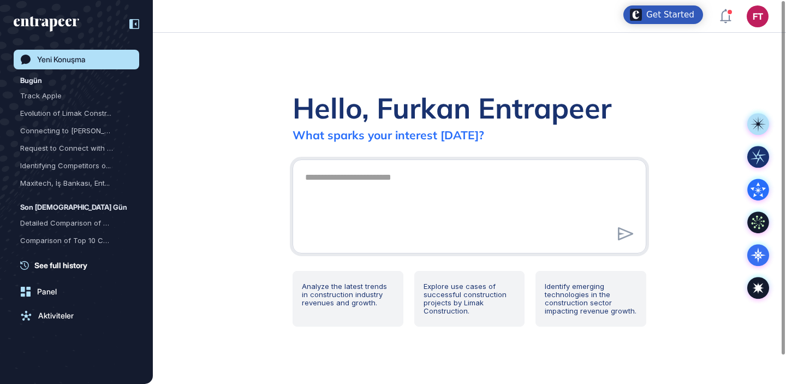
click at [92, 306] on link "Aktiviteler" at bounding box center [77, 316] width 126 height 20
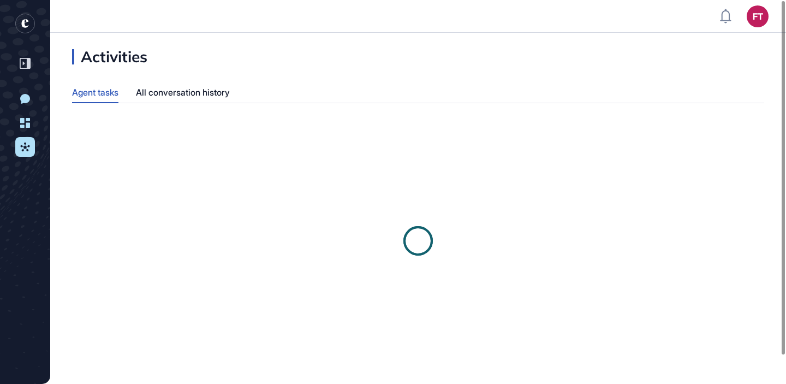
scroll to position [1, 1]
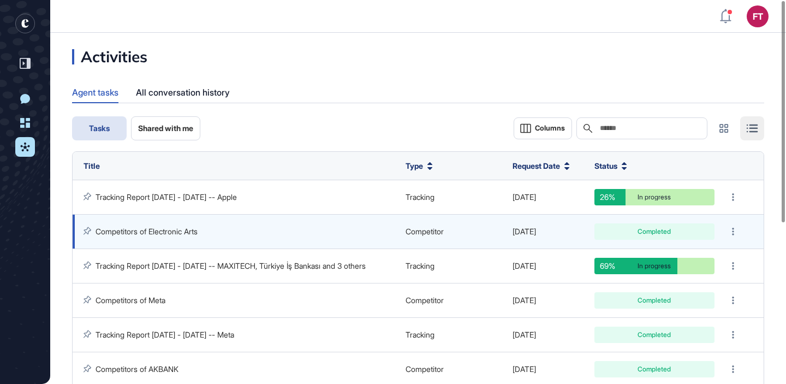
click at [192, 234] on link "Competitors of Electronic Arts" at bounding box center [147, 231] width 102 height 9
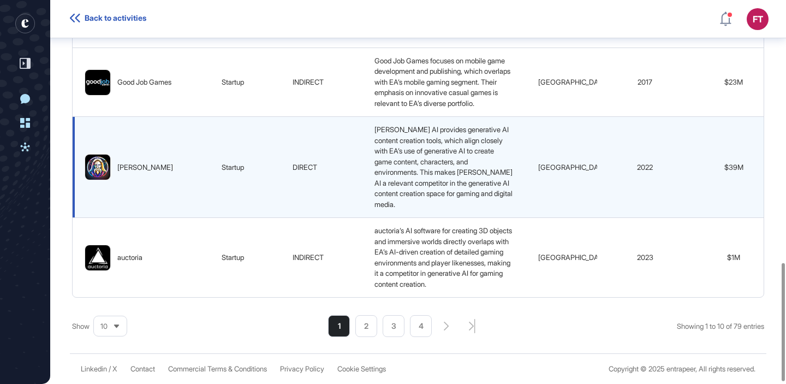
scroll to position [856, 0]
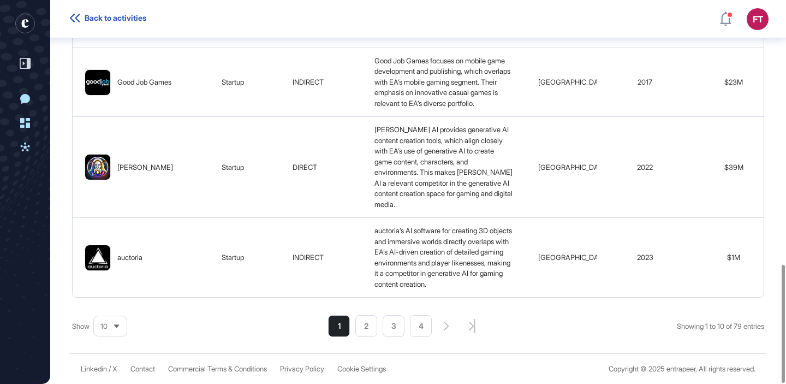
click at [112, 327] on div "10" at bounding box center [110, 326] width 33 height 21
click at [116, 284] on li "50" at bounding box center [110, 287] width 26 height 22
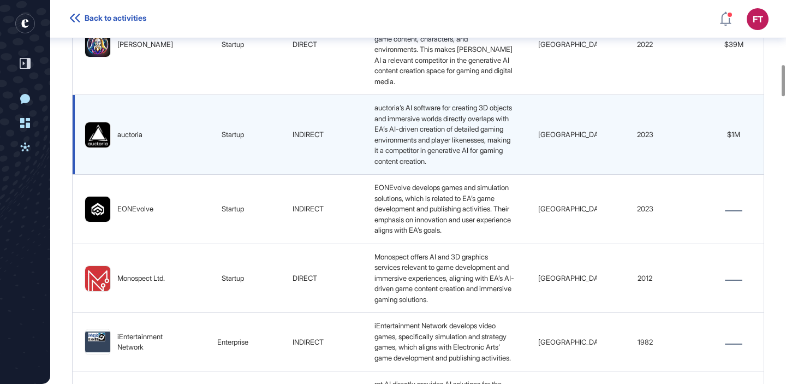
scroll to position [0, 0]
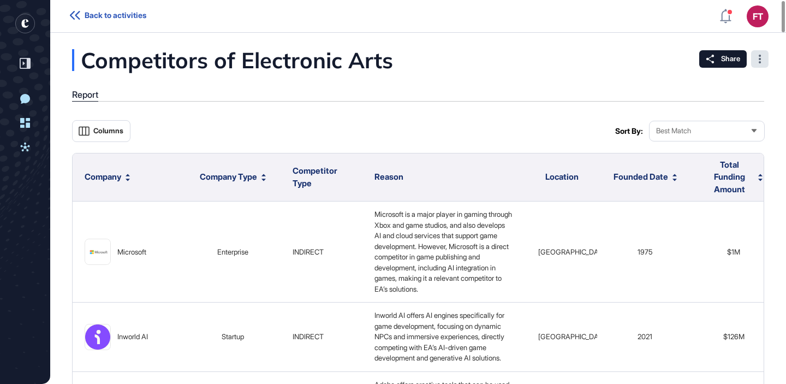
click at [764, 60] on div at bounding box center [759, 58] width 17 height 17
click at [734, 92] on span "Tag for Gameboard" at bounding box center [726, 95] width 71 height 7
click at [698, 131] on div "Partner" at bounding box center [718, 126] width 93 height 13
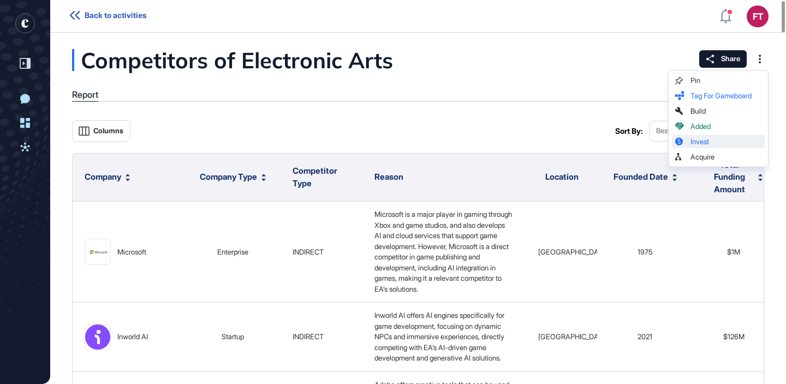
click at [696, 139] on span "Invest" at bounding box center [726, 141] width 71 height 7
click at [531, 95] on div "Report" at bounding box center [418, 96] width 692 height 12
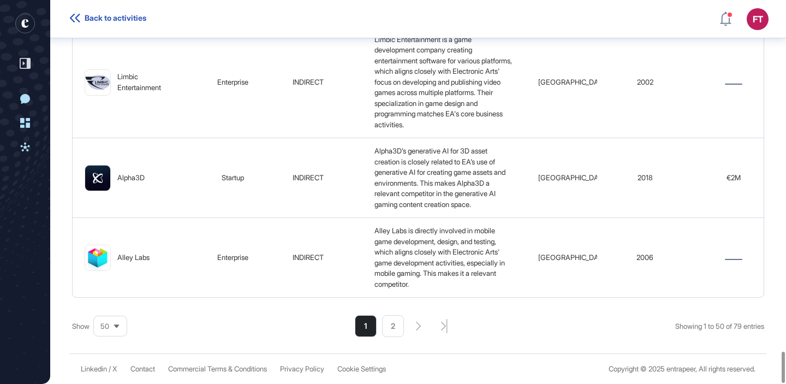
scroll to position [4332, 0]
click at [384, 323] on li "2" at bounding box center [393, 326] width 22 height 22
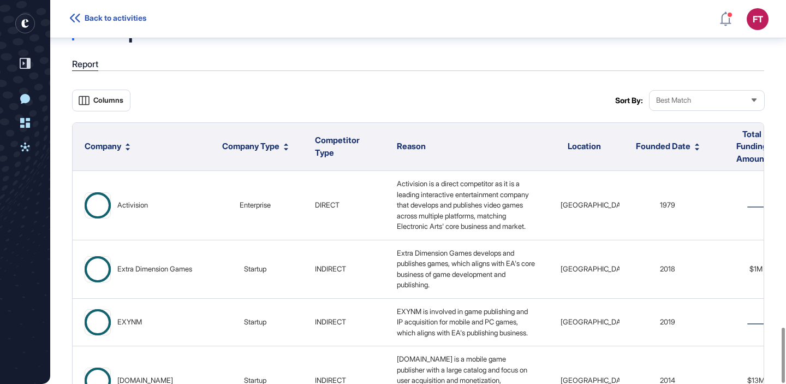
scroll to position [2275, 0]
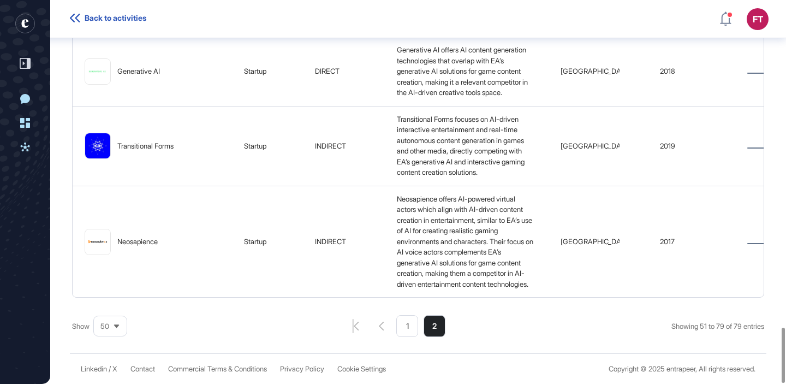
click at [119, 325] on icon at bounding box center [116, 325] width 5 height 3
click at [106, 307] on li "100" at bounding box center [110, 309] width 26 height 22
click at [114, 320] on div "100" at bounding box center [110, 326] width 33 height 21
click at [112, 247] on li "10" at bounding box center [110, 243] width 26 height 22
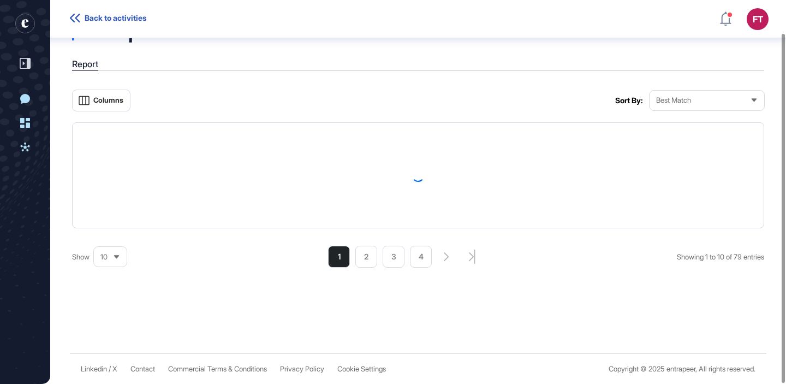
scroll to position [856, 0]
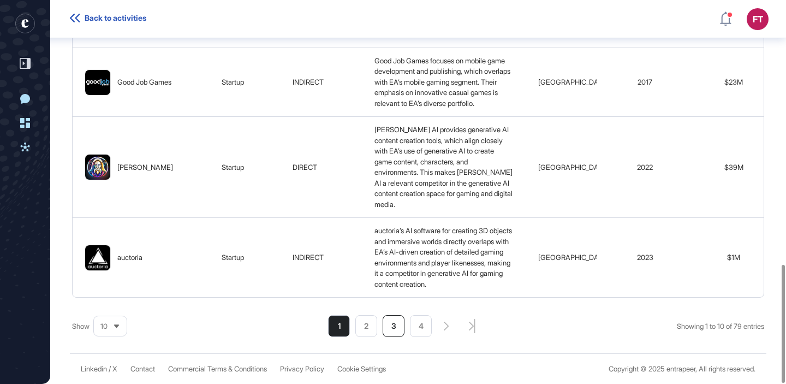
click at [400, 325] on li "3" at bounding box center [394, 326] width 22 height 22
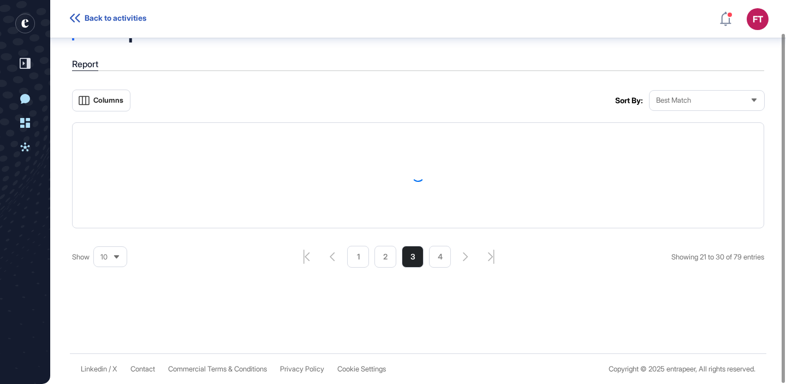
scroll to position [813, 0]
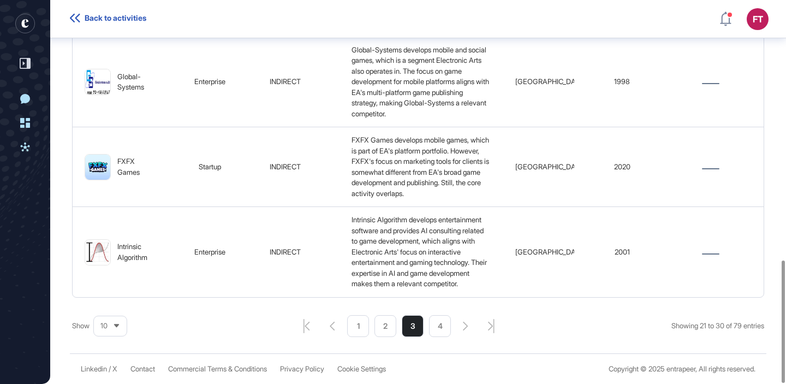
click at [120, 321] on div "10" at bounding box center [110, 325] width 33 height 21
click at [117, 217] on li "5" at bounding box center [110, 221] width 26 height 22
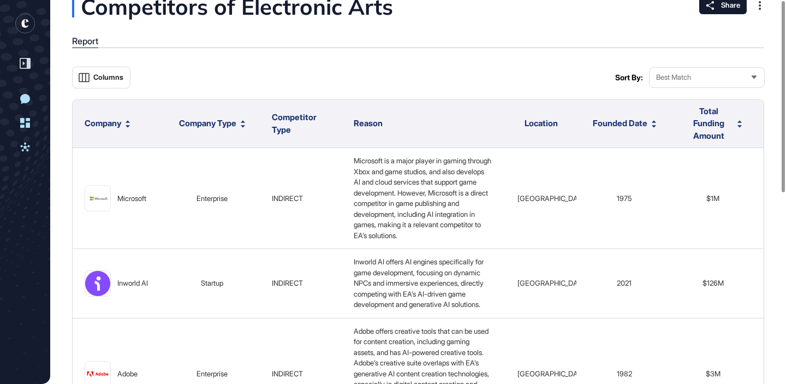
scroll to position [0, 0]
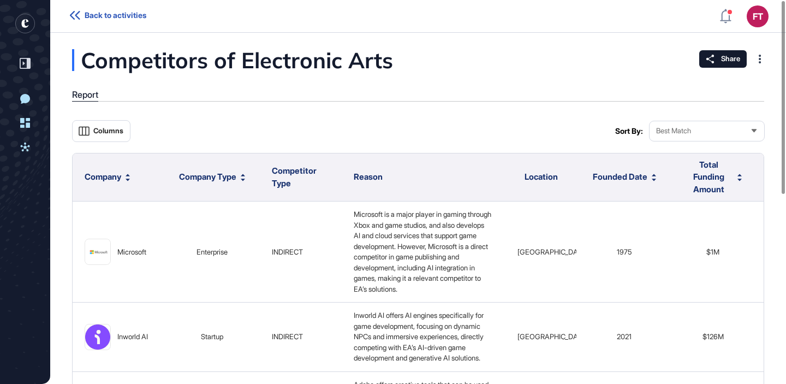
click at [118, 13] on span "Back to activities" at bounding box center [116, 15] width 62 height 9
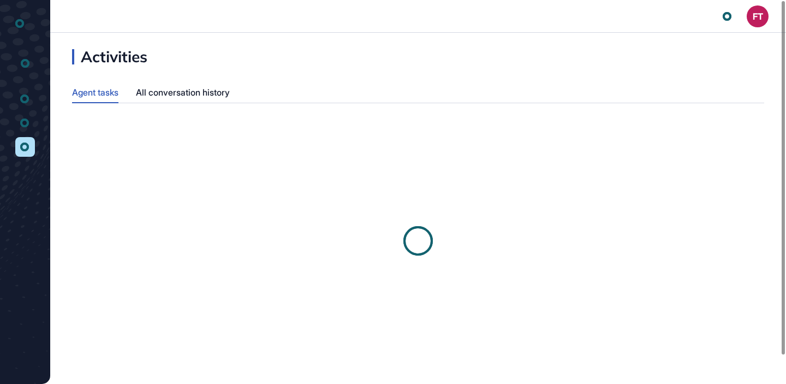
scroll to position [1, 1]
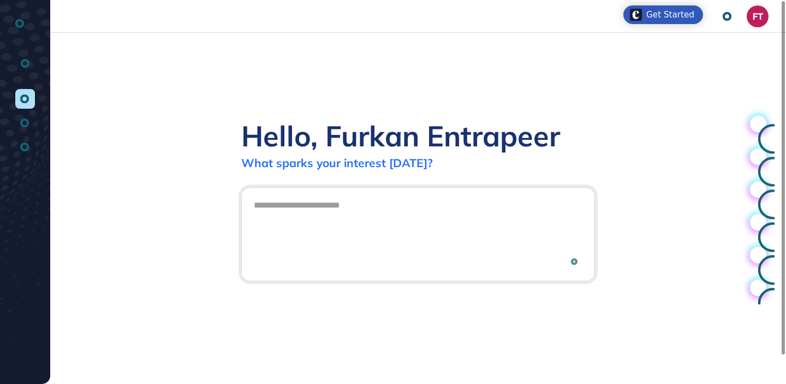
scroll to position [1, 1]
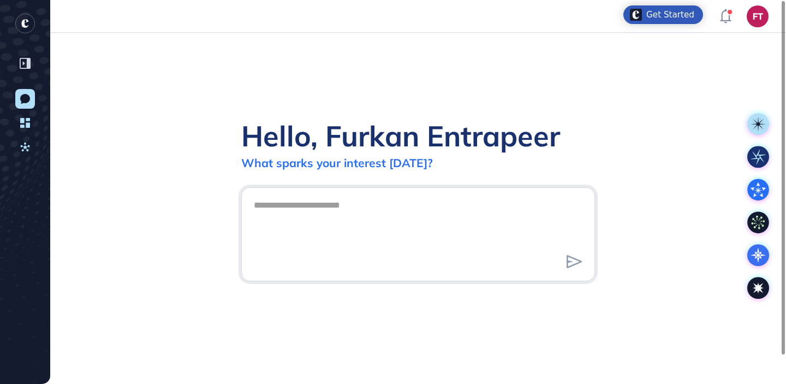
click at [476, 78] on div "Hello, Furkan Entrapeer What sparks your interest today?" at bounding box center [418, 208] width 736 height 351
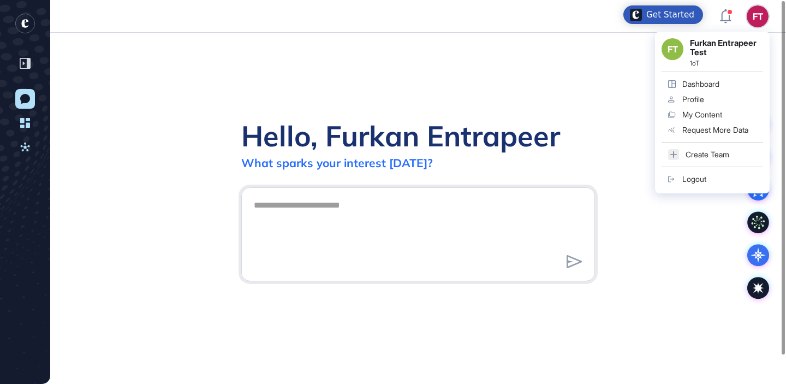
click at [505, 69] on div "Hello, Furkan Entrapeer What sparks your interest today?" at bounding box center [418, 208] width 736 height 351
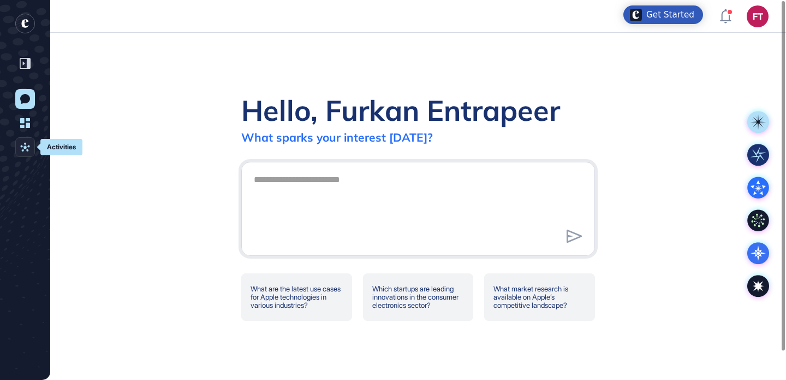
click at [21, 146] on icon at bounding box center [24, 147] width 9 height 9
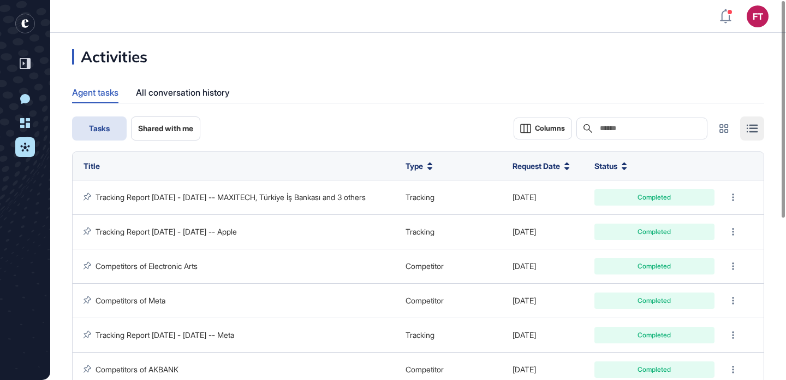
click at [27, 23] on rect "entrapeer-logo" at bounding box center [25, 24] width 20 height 20
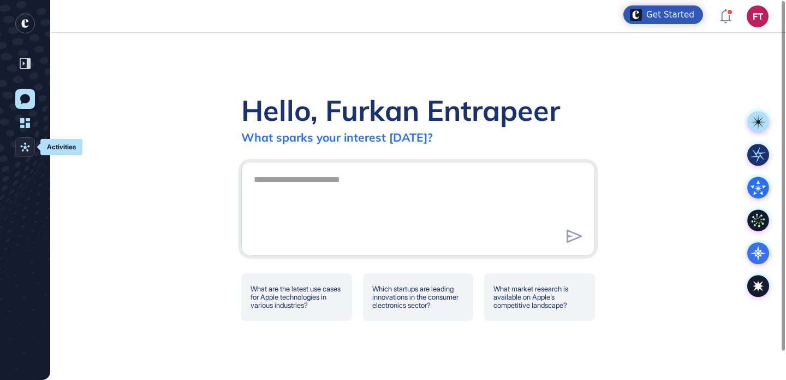
click at [23, 143] on icon at bounding box center [25, 147] width 10 height 10
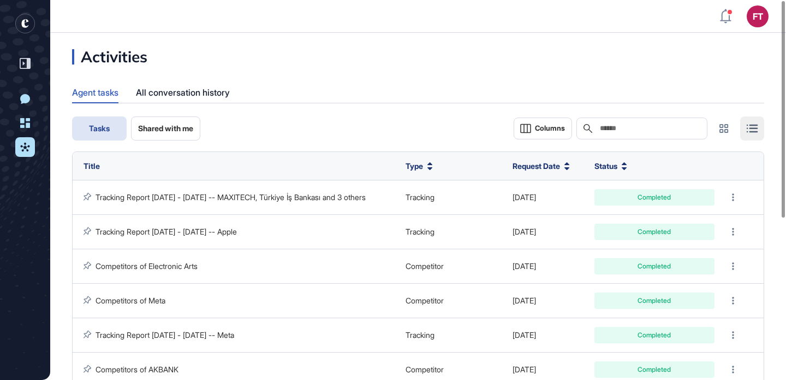
click at [592, 19] on header "FT Dashboard Profile My Content Request More Data" at bounding box center [393, 16] width 786 height 33
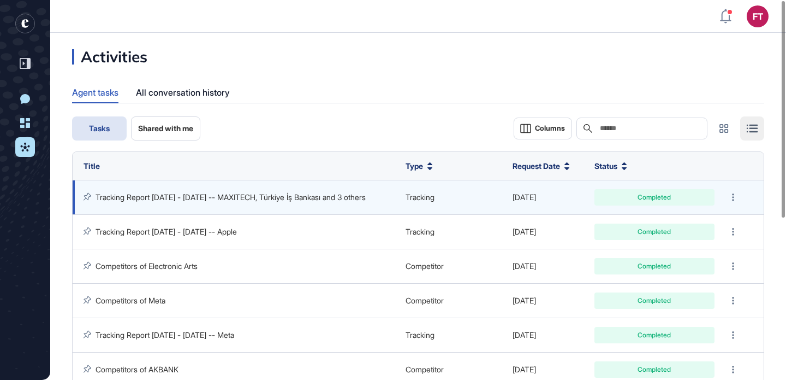
click at [171, 192] on link "Tracking Report Aug 25 - Sep 24, 2025 -- MAXITECH, Türkiye İş Bankası and 3 oth…" at bounding box center [231, 196] width 270 height 9
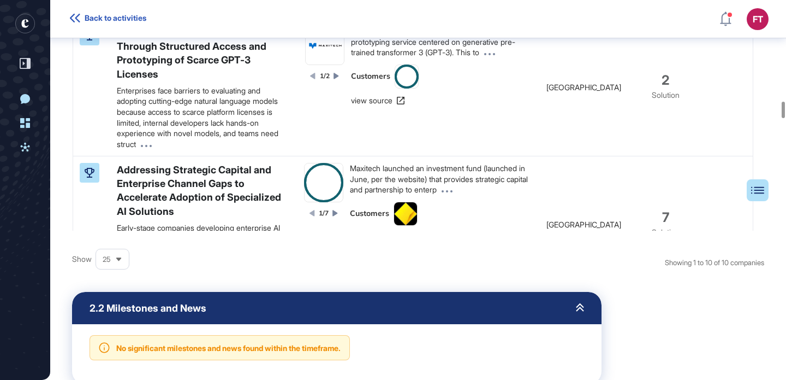
scroll to position [948, 0]
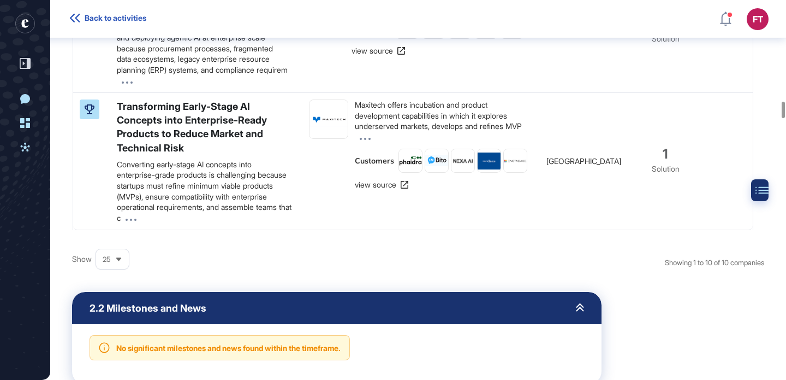
click at [766, 193] on icon at bounding box center [762, 189] width 13 height 7
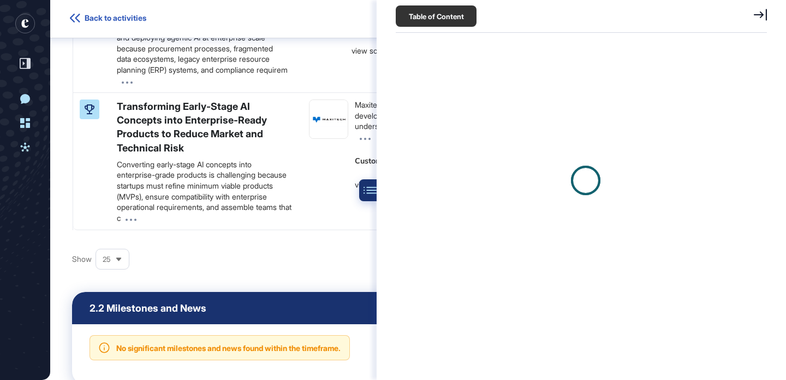
scroll to position [5, 1]
click at [764, 15] on icon at bounding box center [760, 15] width 13 height 12
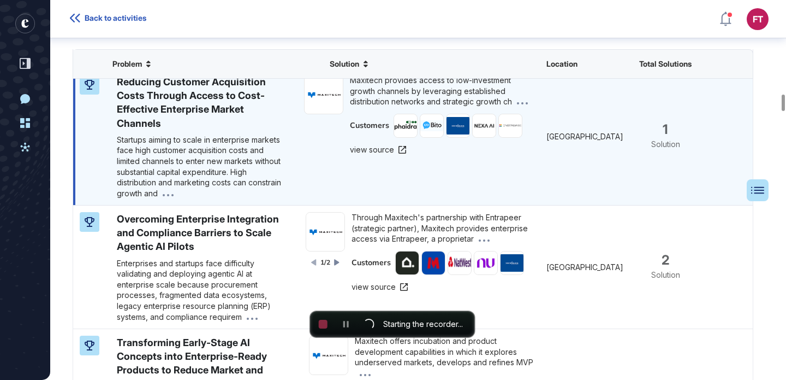
scroll to position [351, 786]
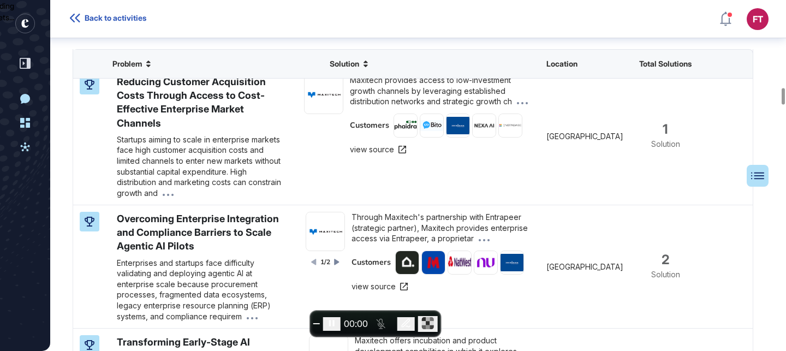
click at [756, 204] on div "Problem Solution Location Total Solutions Reducing Pilot-to-Production Risk in …" at bounding box center [418, 231] width 692 height 365
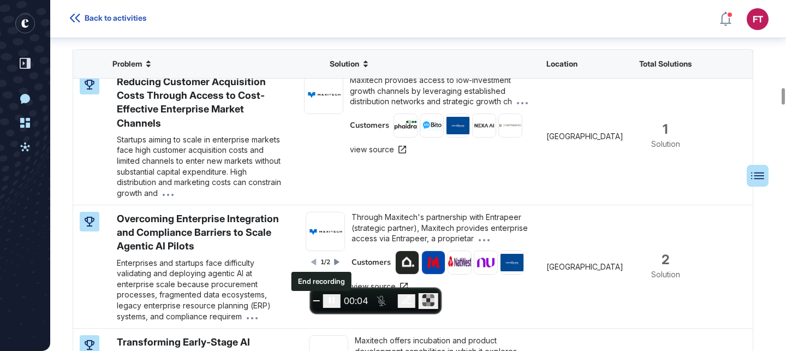
click at [317, 301] on button "End recording" at bounding box center [316, 300] width 7 height 1
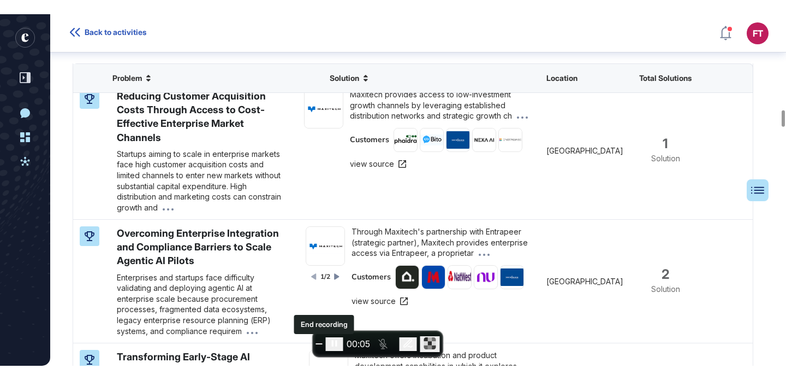
scroll to position [380, 786]
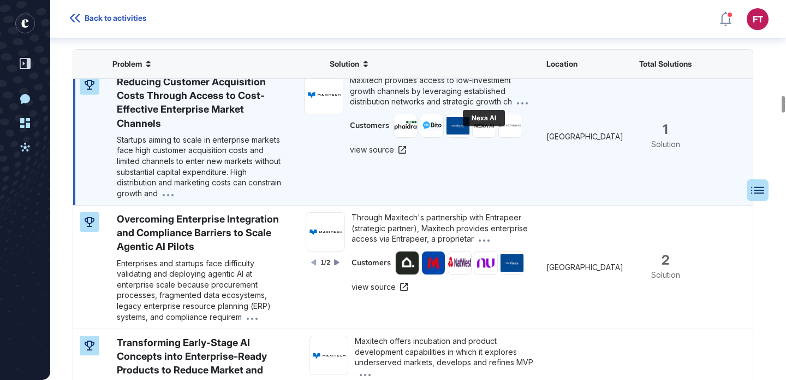
click at [491, 137] on figure at bounding box center [484, 125] width 23 height 23
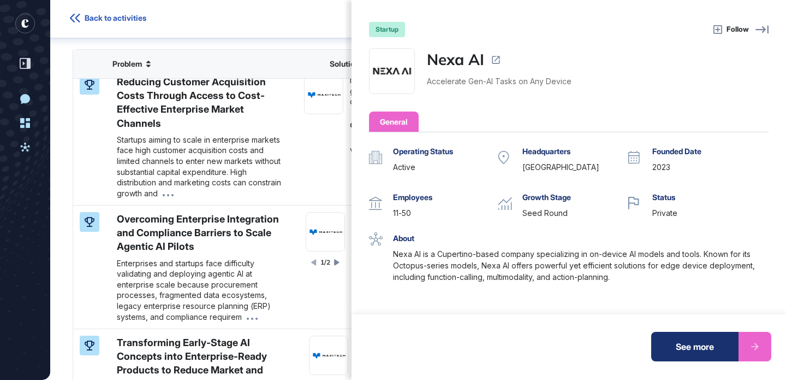
click at [718, 341] on div "See more" at bounding box center [694, 345] width 87 height 29
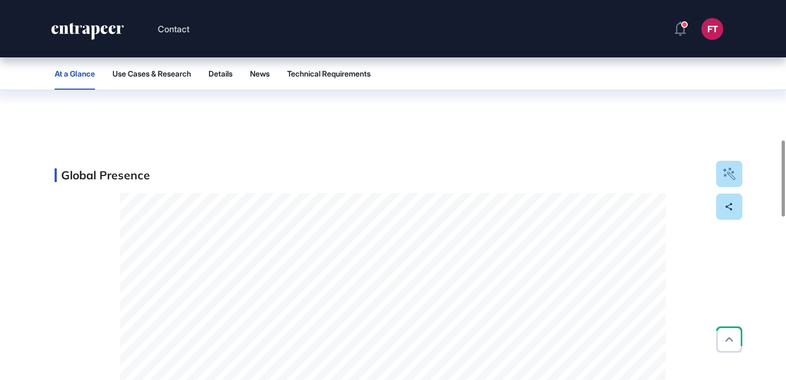
scroll to position [1178, 0]
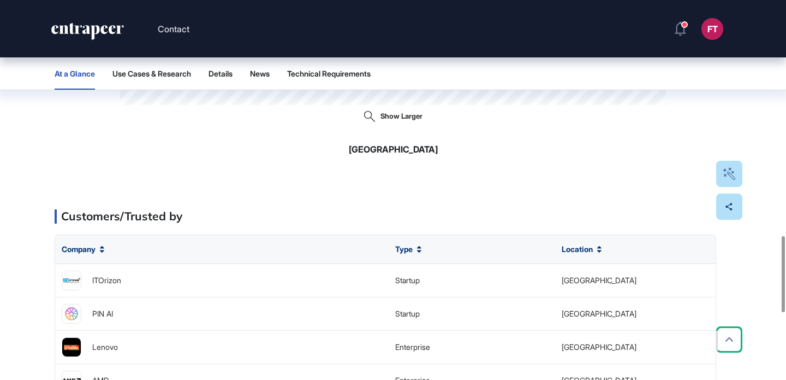
click at [108, 63] on div "At a Glance Use Cases & Research Details News Technical Requirements" at bounding box center [393, 73] width 677 height 32
click at [134, 70] on span "Use Cases & Research" at bounding box center [151, 73] width 79 height 9
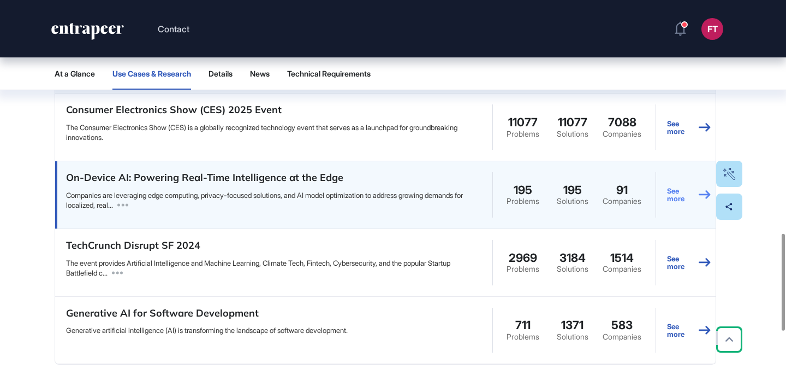
scroll to position [897, 0]
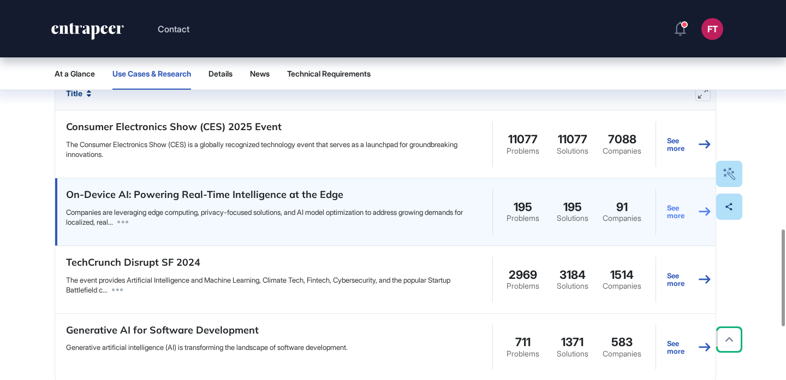
click at [674, 207] on link "See more" at bounding box center [689, 212] width 44 height 50
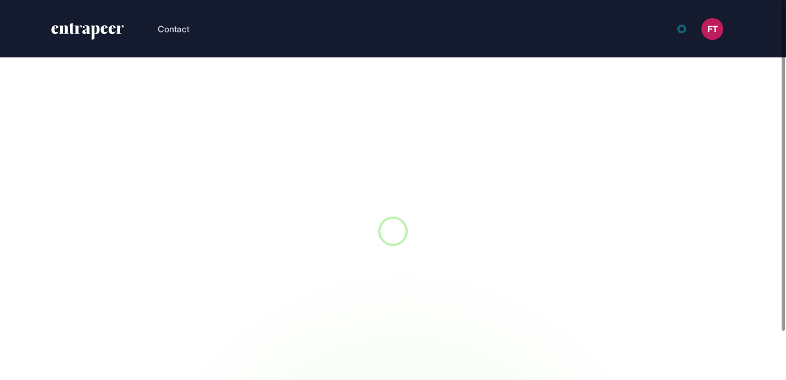
scroll to position [1, 1]
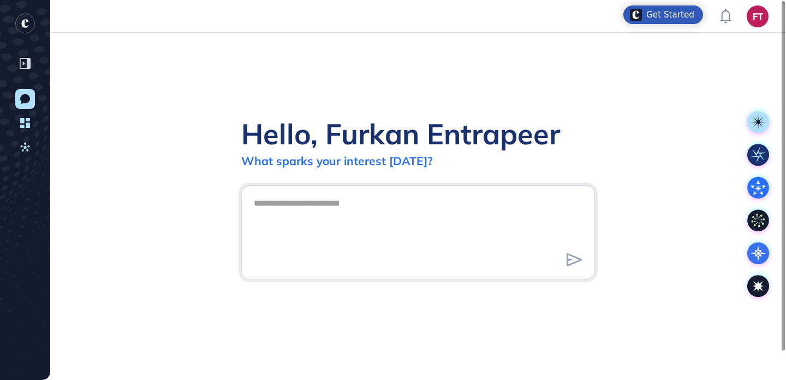
scroll to position [1, 1]
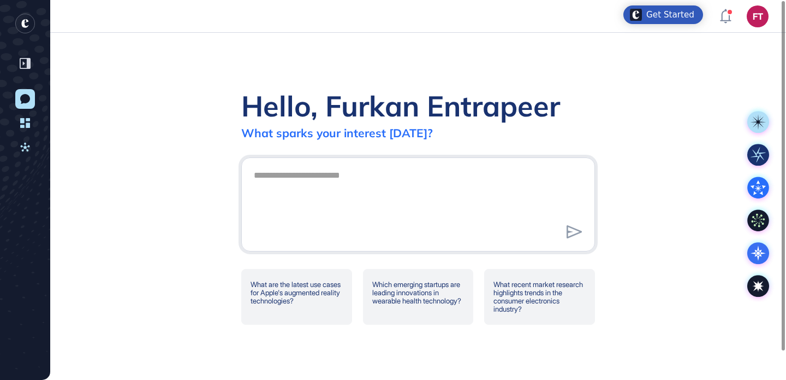
click at [24, 136] on div "New Conversation Dashboard Activities" at bounding box center [25, 220] width 23 height 263
click at [18, 150] on link "Activities" at bounding box center [25, 147] width 20 height 20
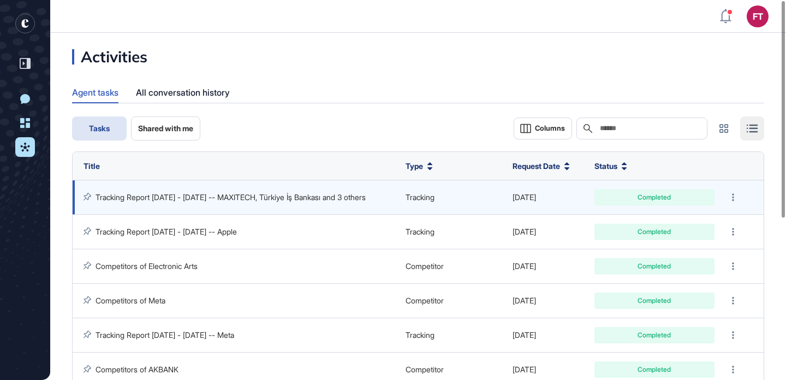
click at [195, 192] on link "Tracking Report [DATE] - [DATE] -- MAXITECH, Türkiye İş Bankası and 3 others" at bounding box center [231, 196] width 270 height 9
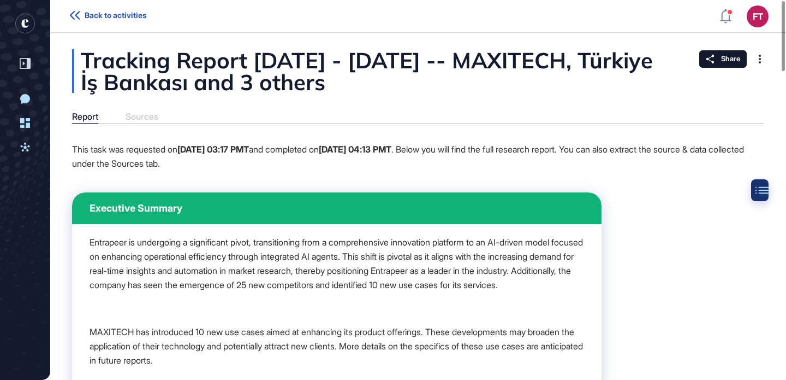
click at [761, 191] on icon at bounding box center [762, 190] width 13 height 8
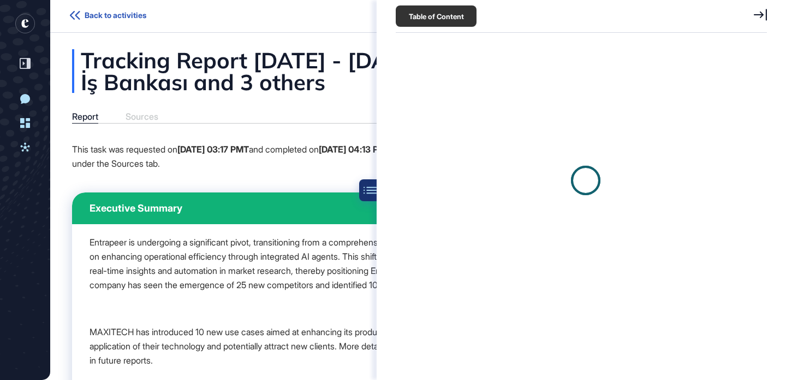
scroll to position [5, 1]
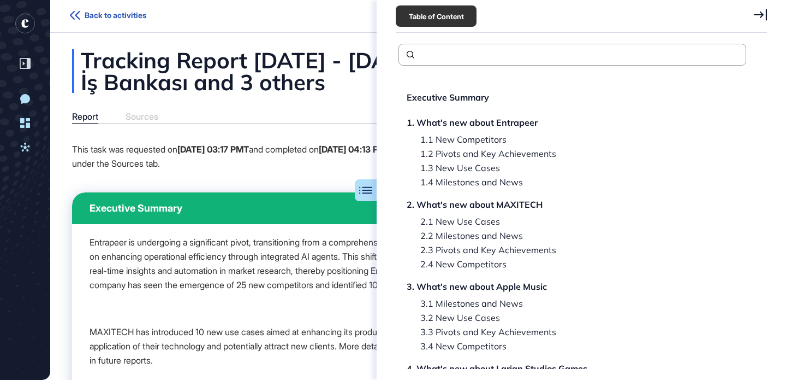
click at [760, 13] on icon at bounding box center [760, 15] width 13 height 12
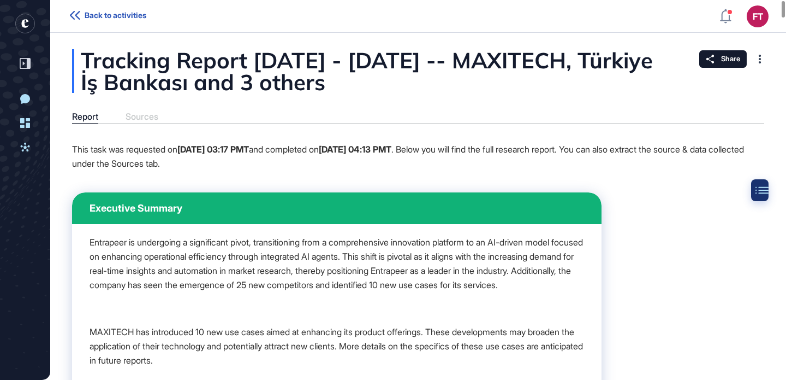
click at [757, 193] on div at bounding box center [762, 190] width 22 height 22
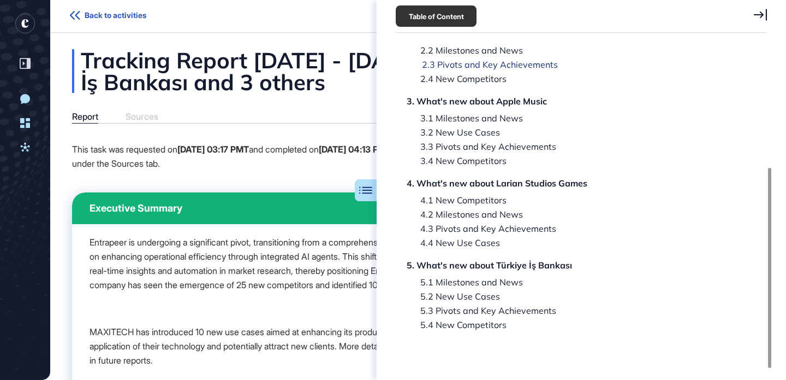
scroll to position [200, 0]
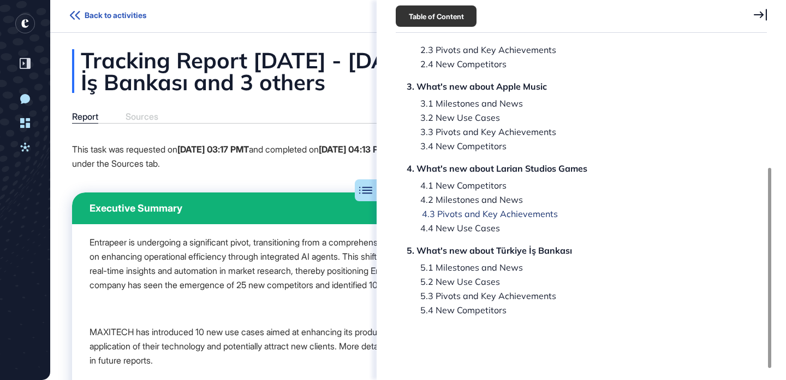
click at [493, 209] on div "4.3 Pivots and Key Achievements" at bounding box center [483, 213] width 150 height 9
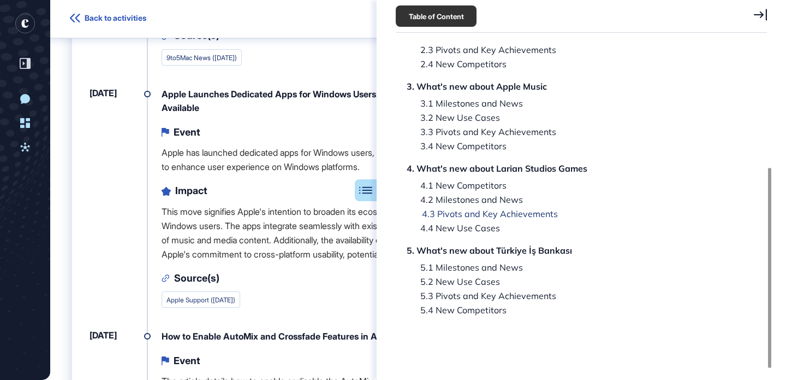
scroll to position [7104, 0]
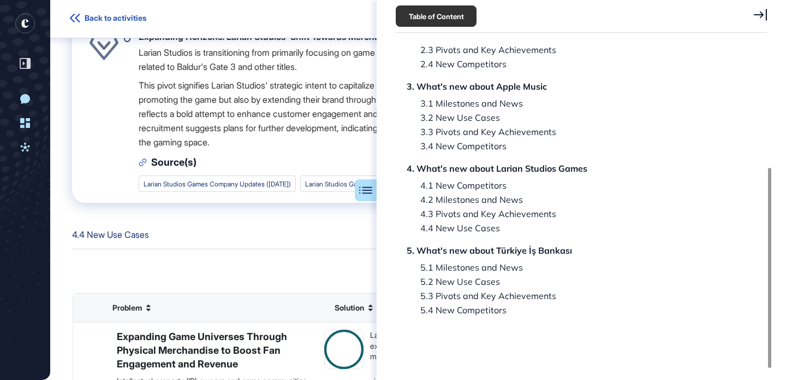
click at [465, 20] on div "Table of Content" at bounding box center [436, 15] width 81 height 21
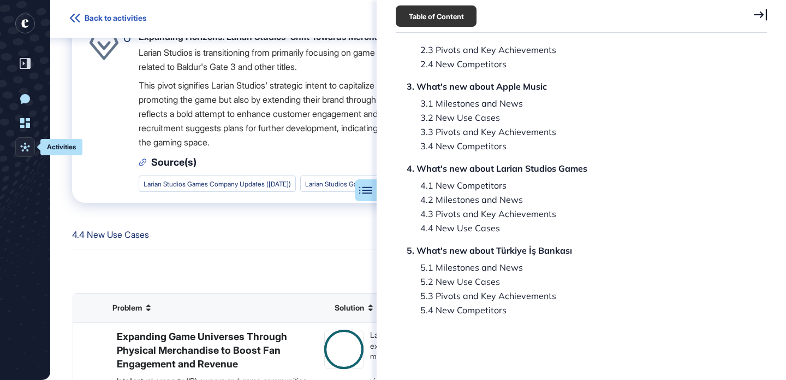
click at [31, 140] on link "Activities" at bounding box center [25, 147] width 20 height 20
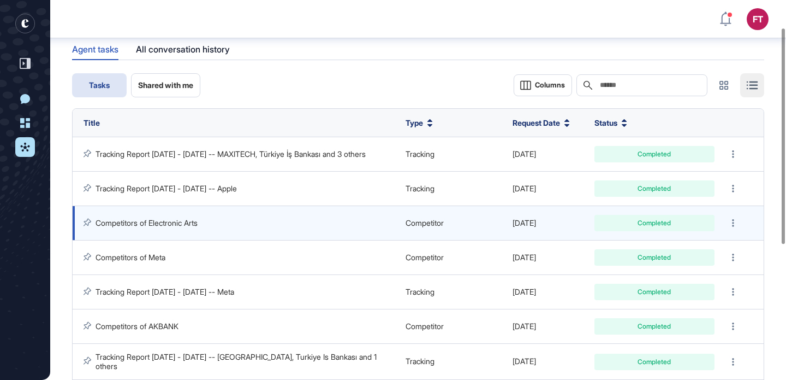
scroll to position [49, 0]
click at [171, 220] on link "Competitors of Electronic Arts" at bounding box center [147, 221] width 102 height 9
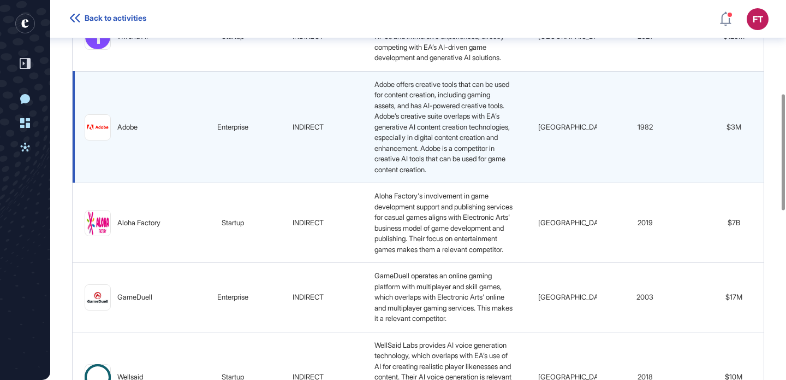
scroll to position [306, 0]
